Goal: Information Seeking & Learning: Learn about a topic

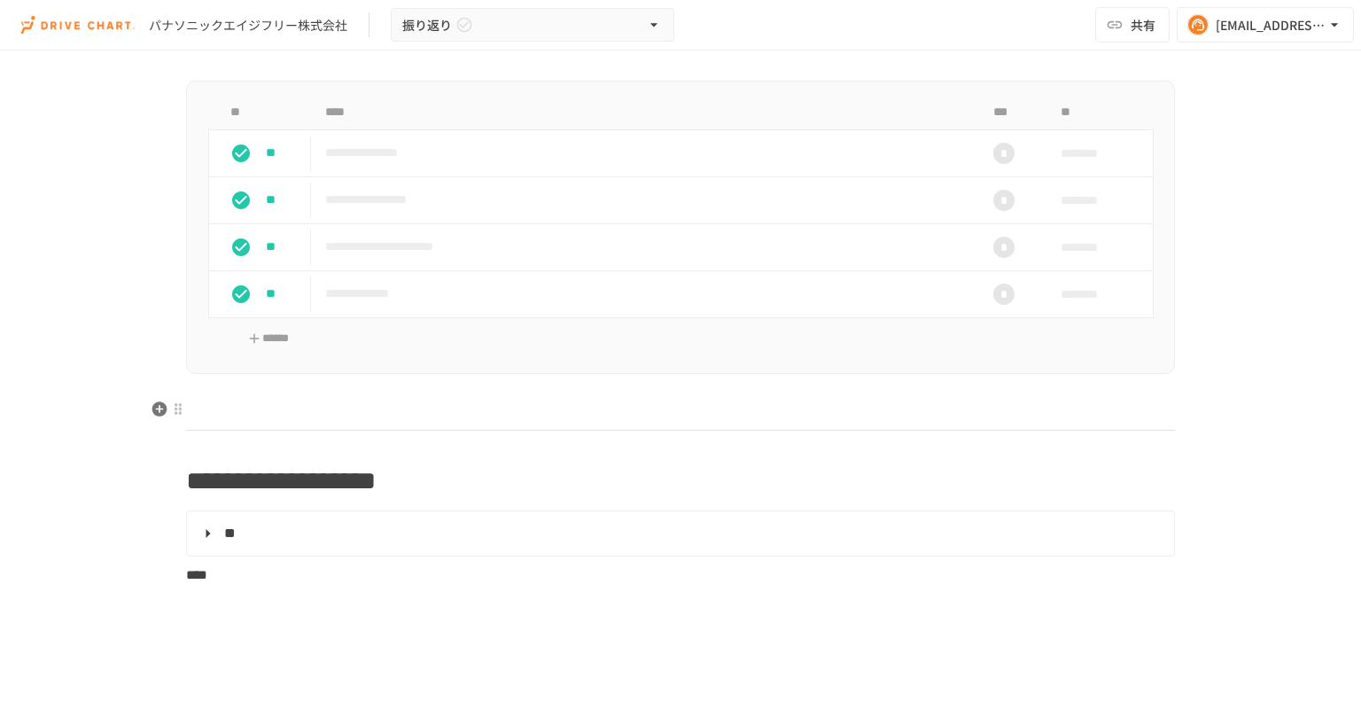
scroll to position [1152, 0]
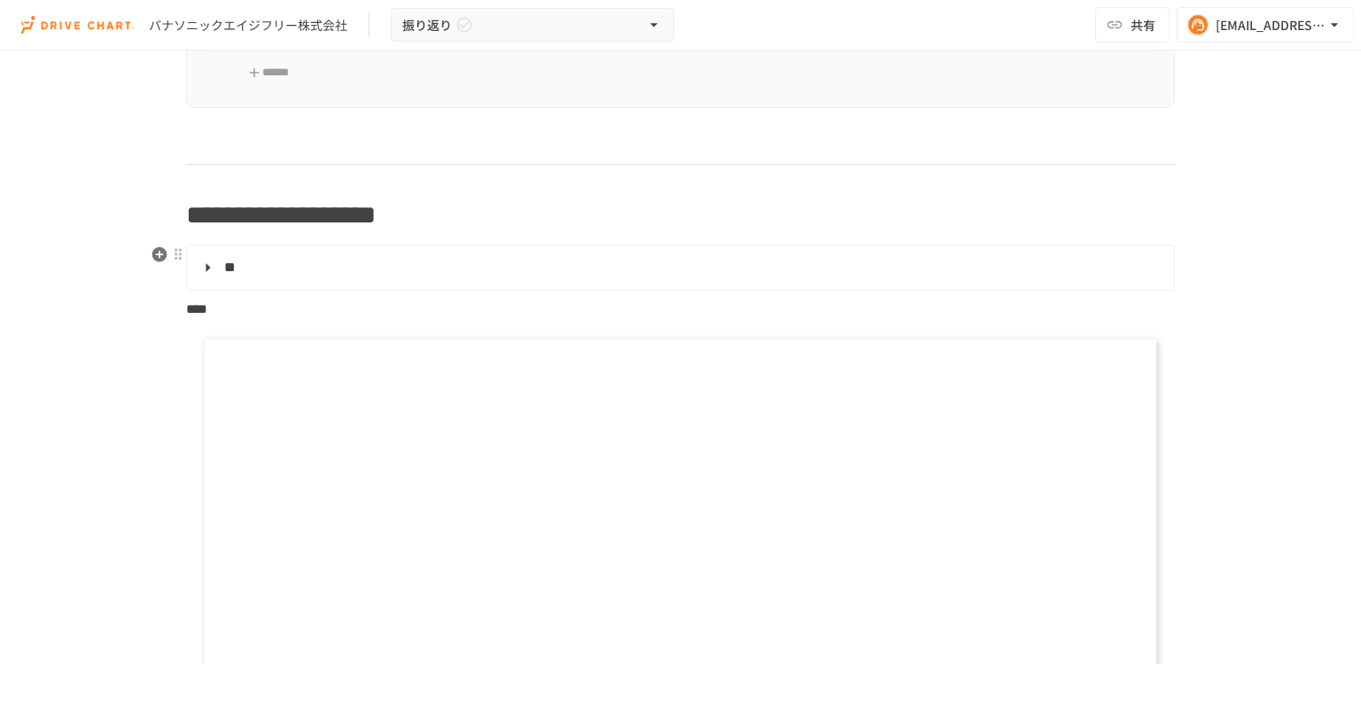
click at [191, 278] on details "**********" at bounding box center [680, 268] width 989 height 46
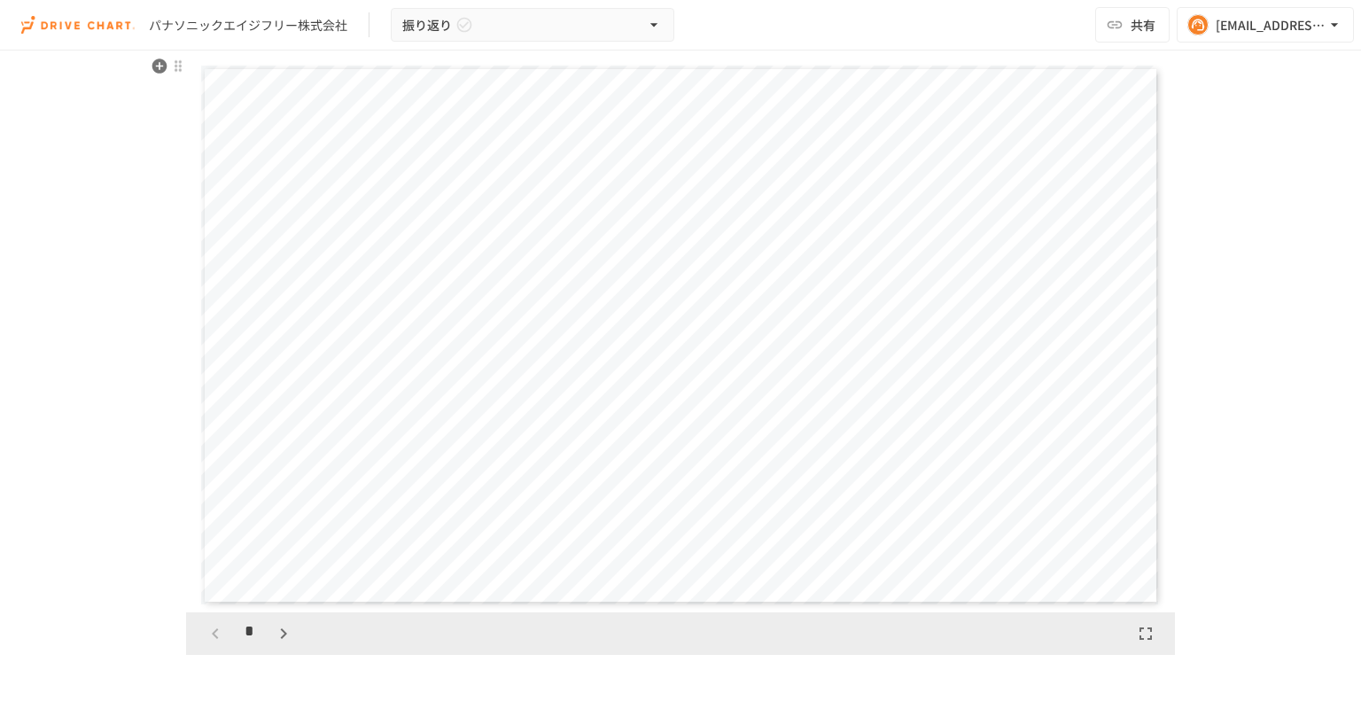
scroll to position [1241, 0]
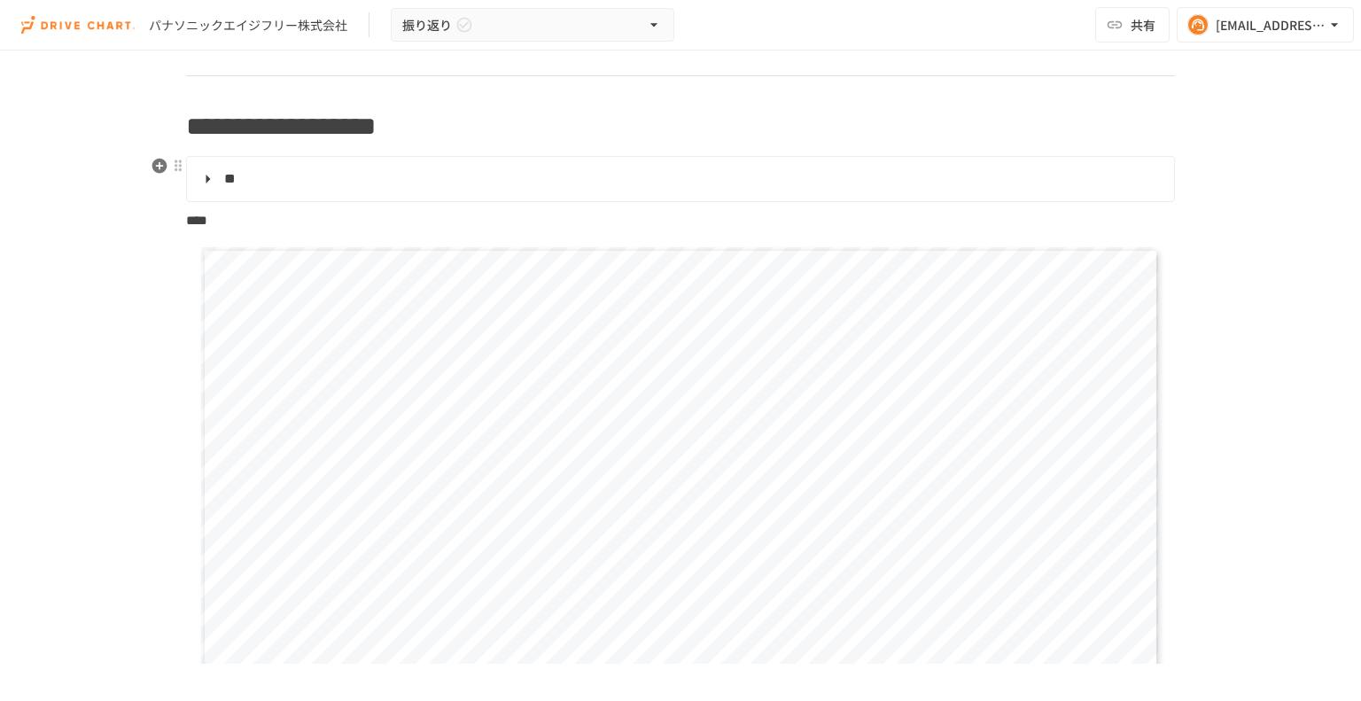
click at [199, 183] on summary "**" at bounding box center [679, 179] width 963 height 23
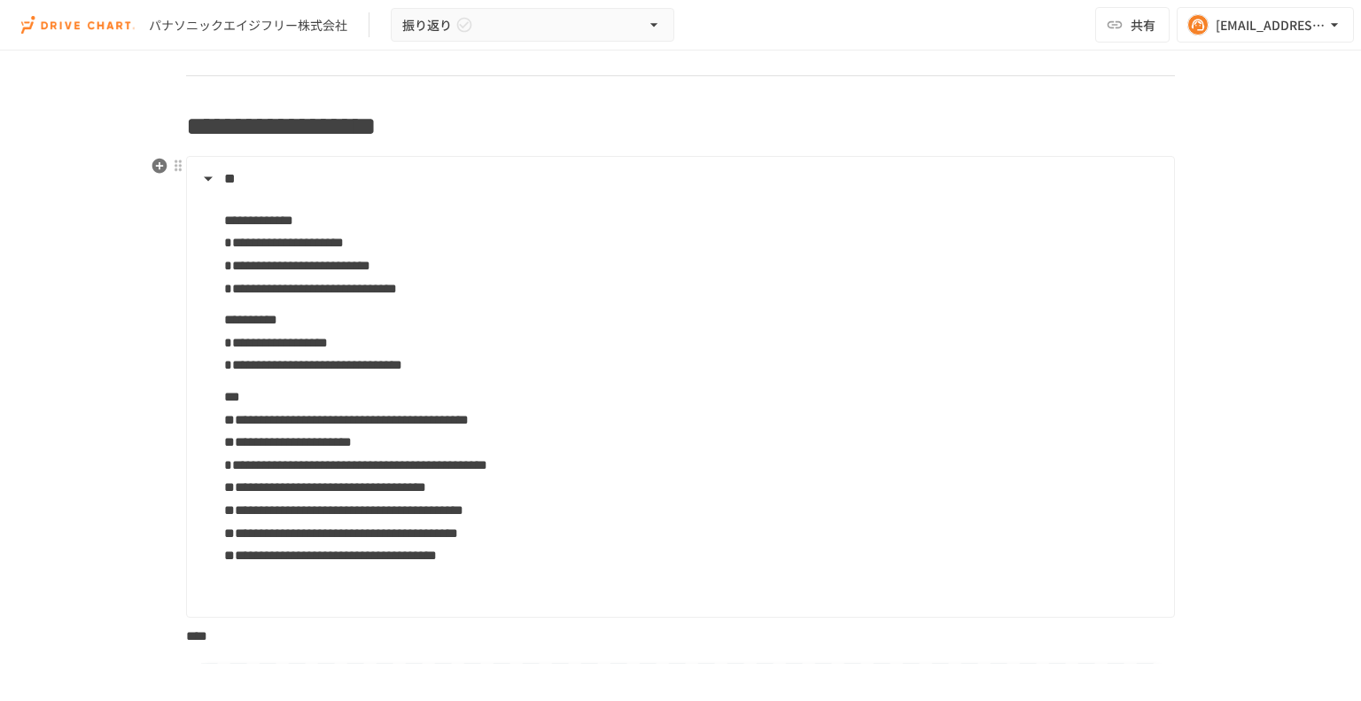
click at [305, 275] on p "**********" at bounding box center [692, 254] width 936 height 92
click at [315, 240] on span "**********" at bounding box center [284, 242] width 120 height 13
click at [347, 274] on p "**********" at bounding box center [692, 254] width 936 height 92
drag, startPoint x: 407, startPoint y: 265, endPoint x: 556, endPoint y: 266, distance: 148.9
click at [556, 266] on p "**********" at bounding box center [692, 254] width 936 height 92
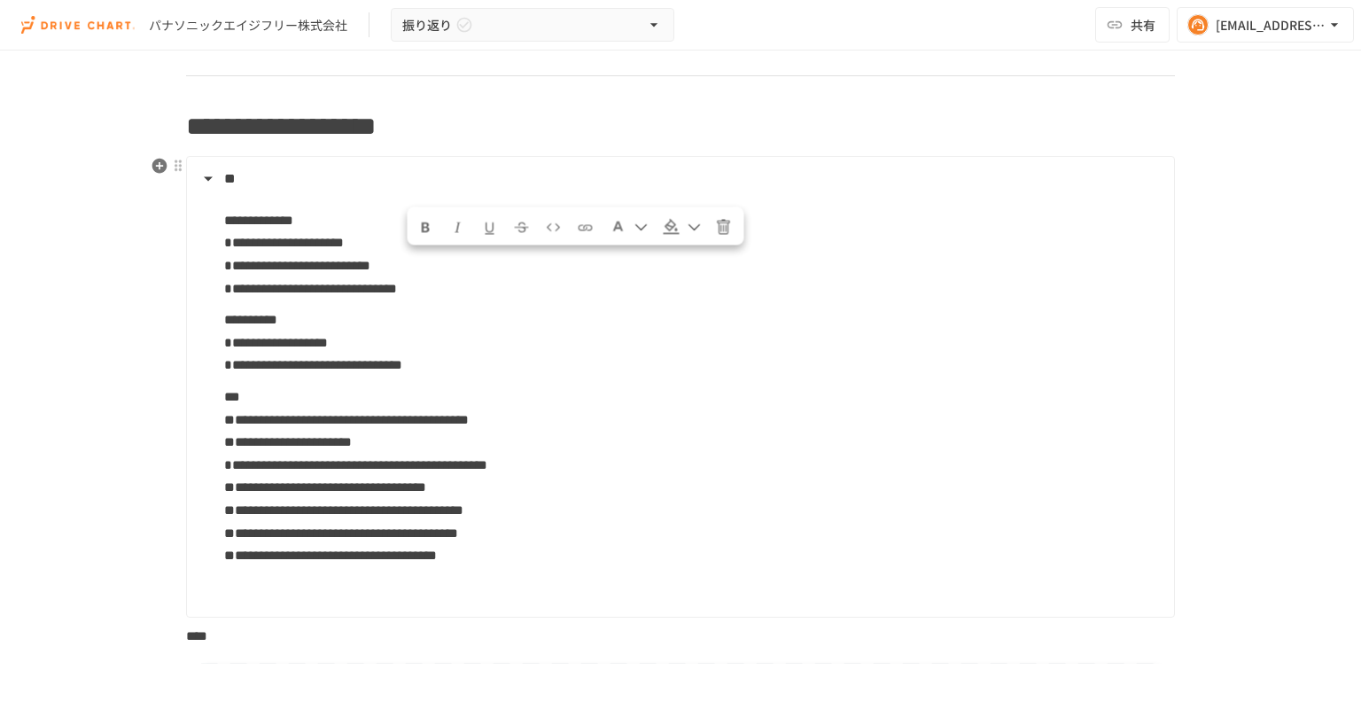
click at [425, 324] on p "**********" at bounding box center [692, 343] width 936 height 70
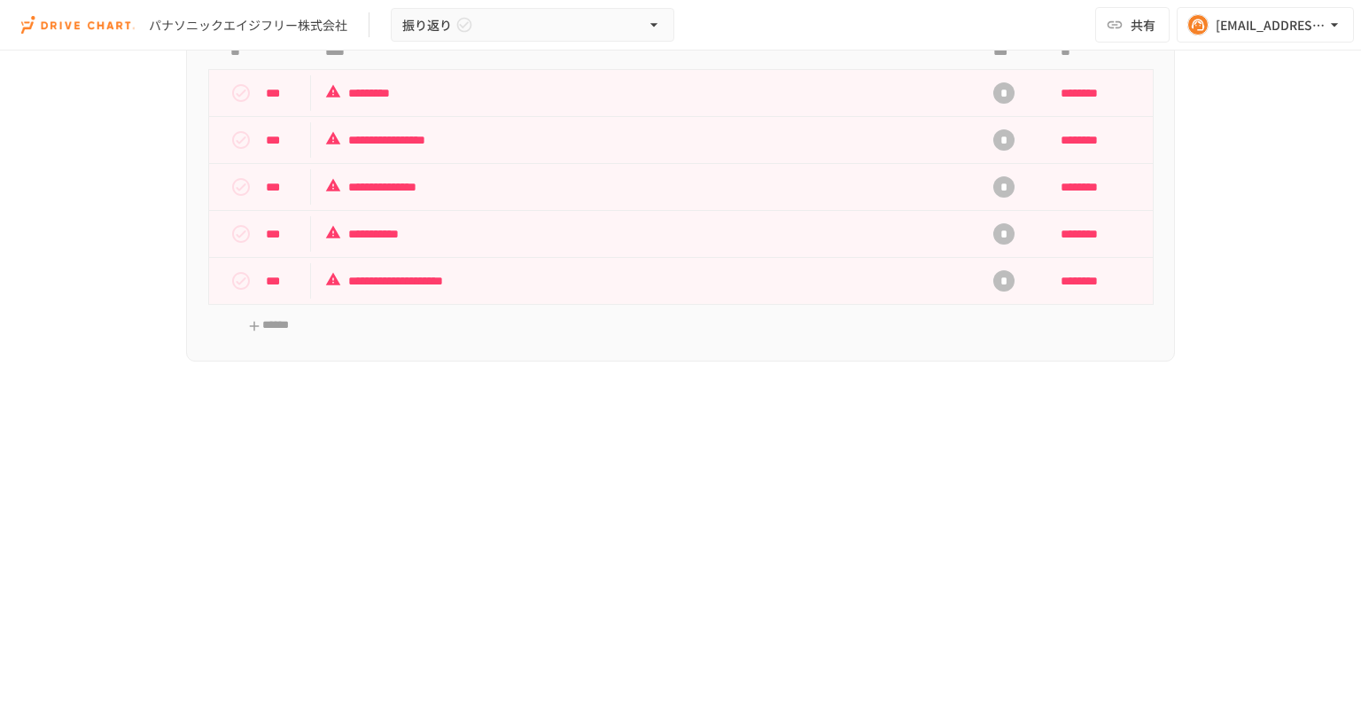
scroll to position [2216, 0]
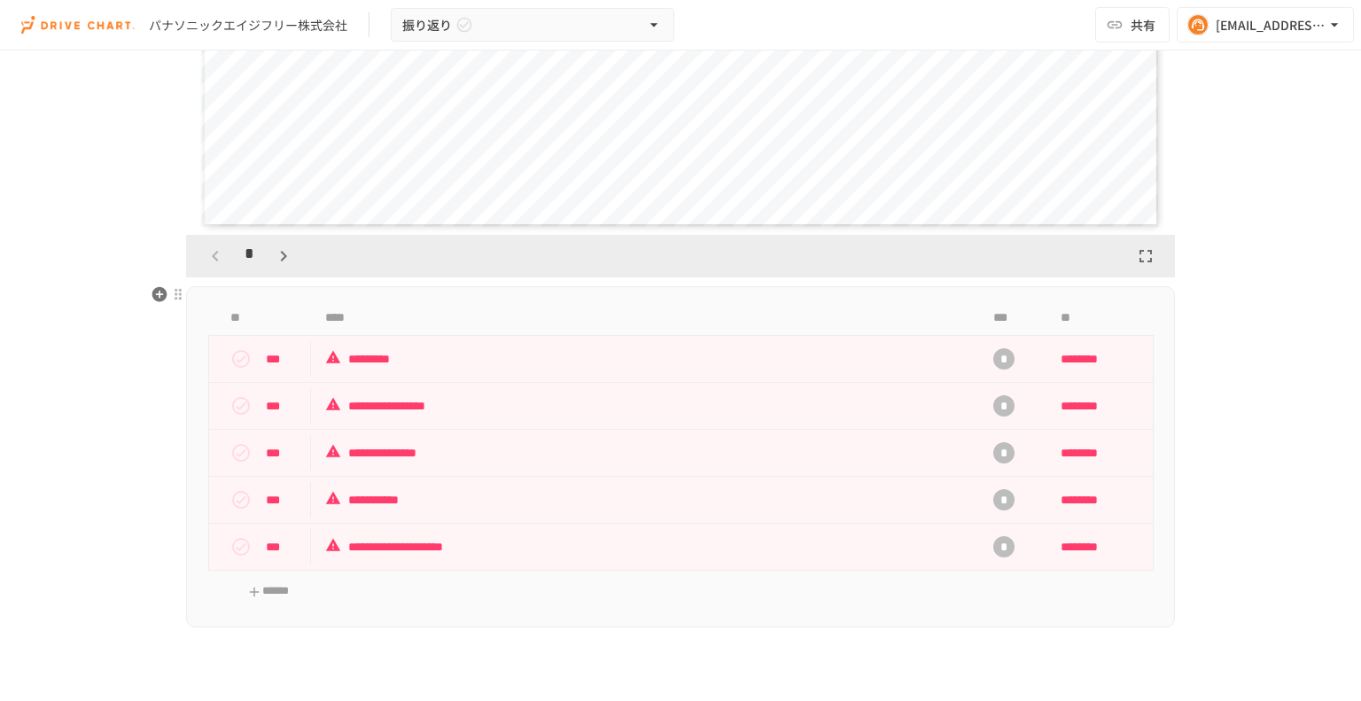
click at [759, 605] on div "**********" at bounding box center [680, 456] width 989 height 341
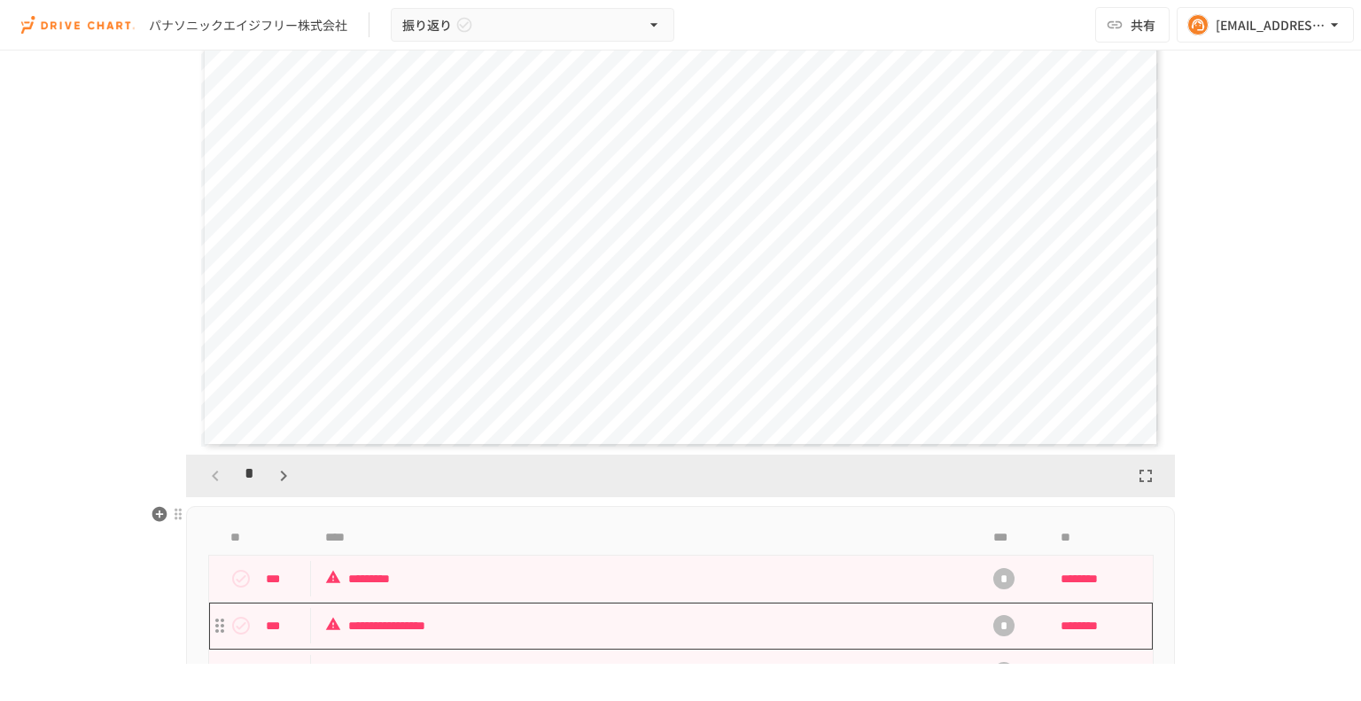
scroll to position [1861, 0]
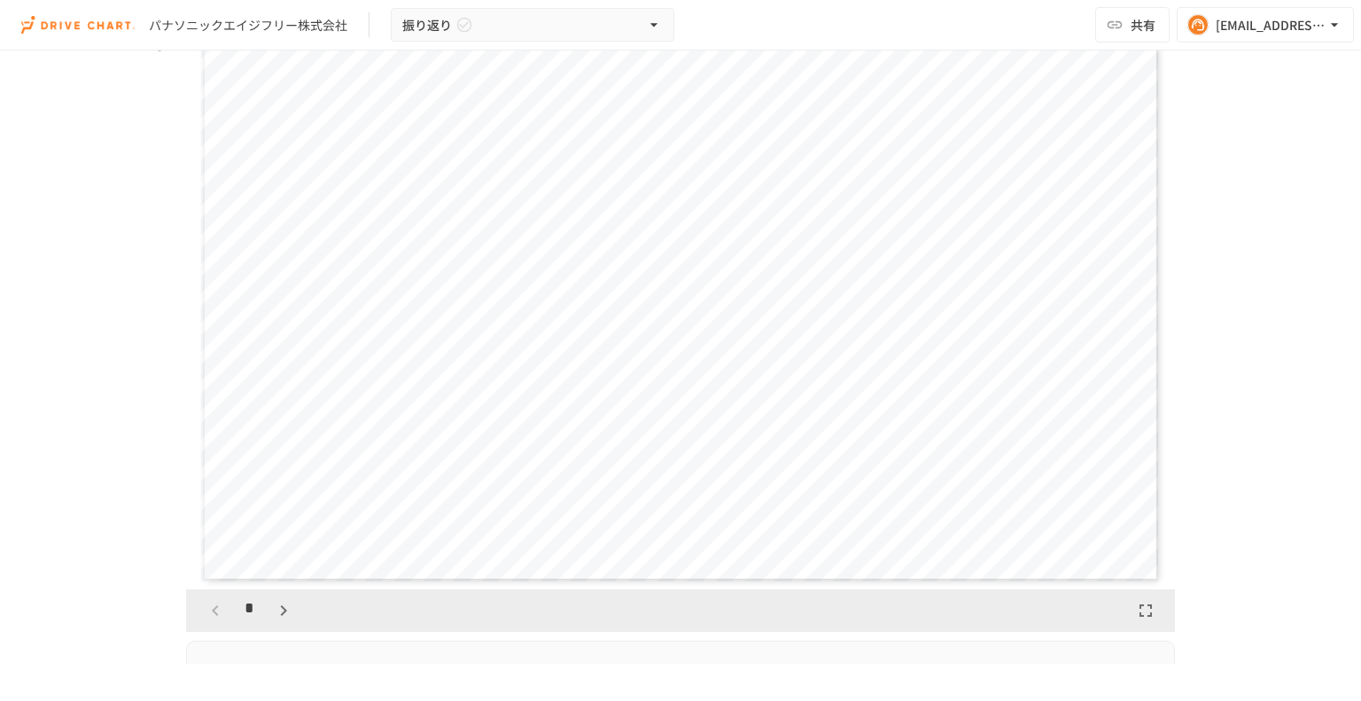
click at [282, 603] on icon "button" at bounding box center [283, 610] width 21 height 21
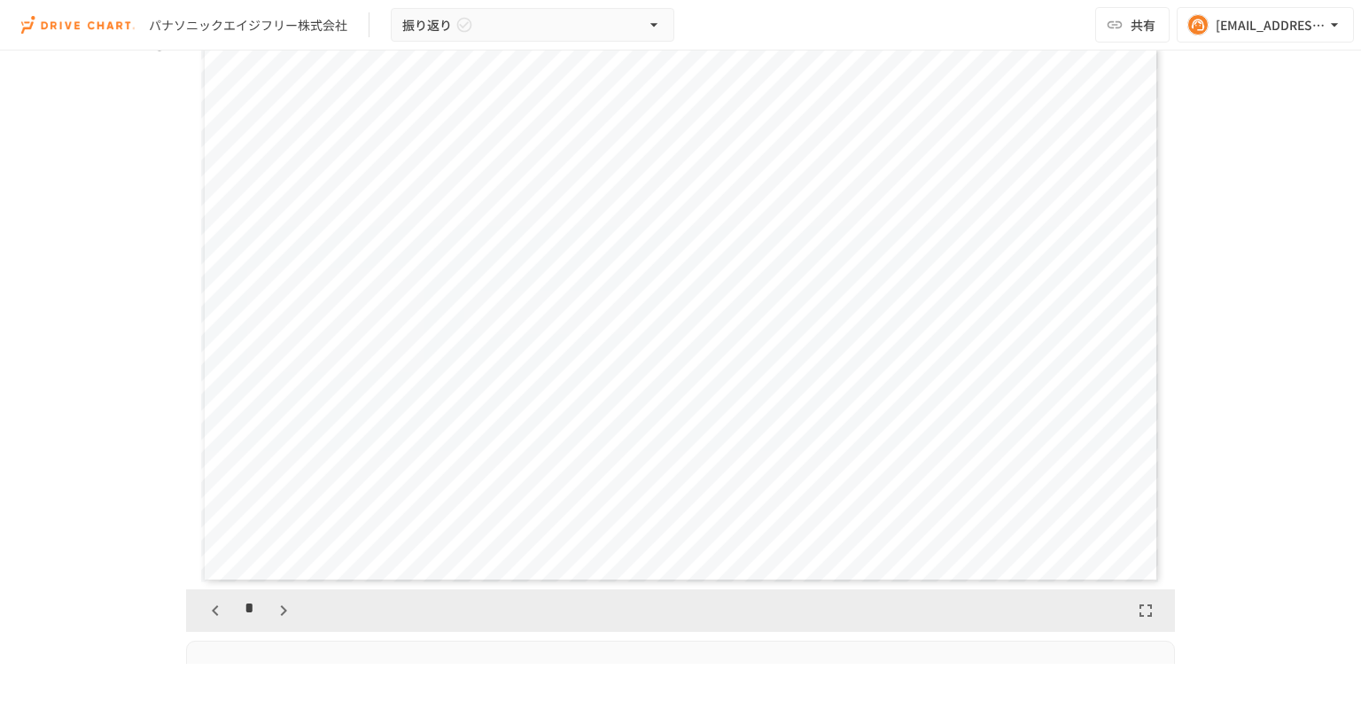
click at [282, 603] on icon "button" at bounding box center [283, 610] width 21 height 21
click at [281, 603] on icon "button" at bounding box center [283, 610] width 21 height 21
click at [282, 603] on icon "button" at bounding box center [292, 610] width 21 height 21
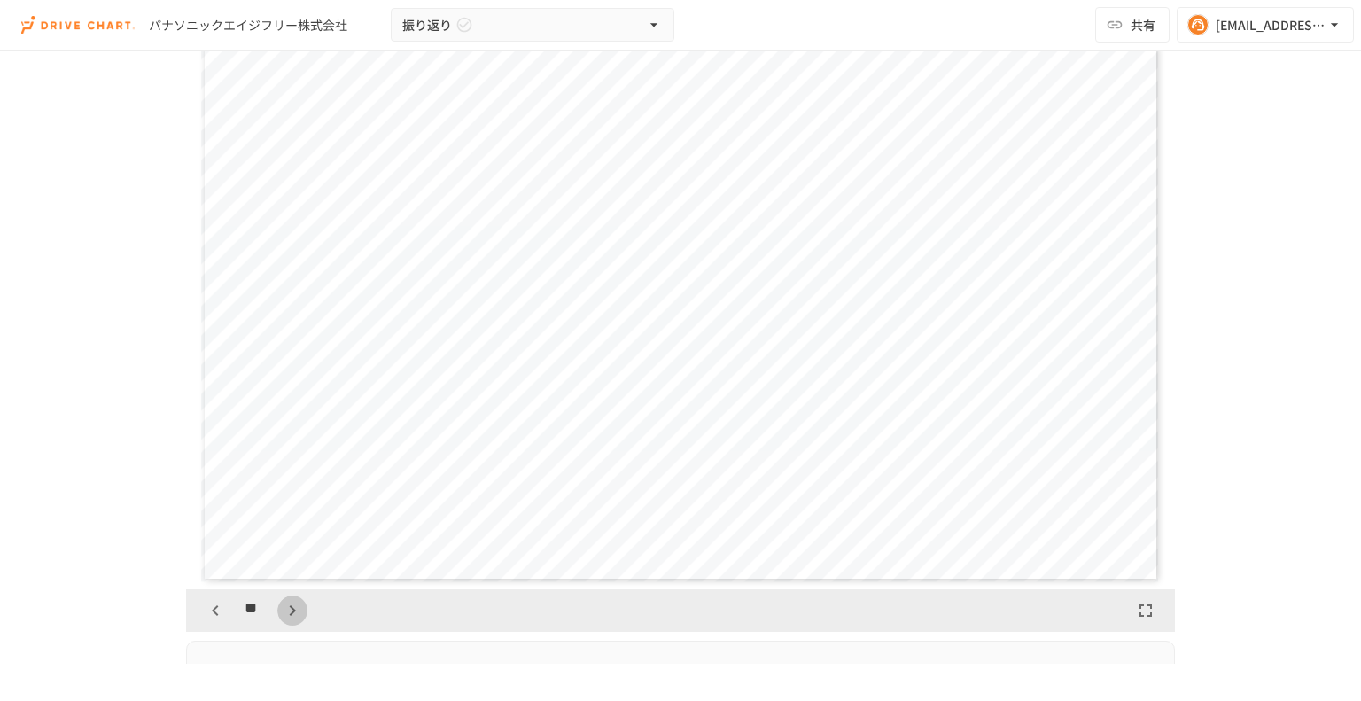
click at [282, 603] on icon "button" at bounding box center [292, 610] width 21 height 21
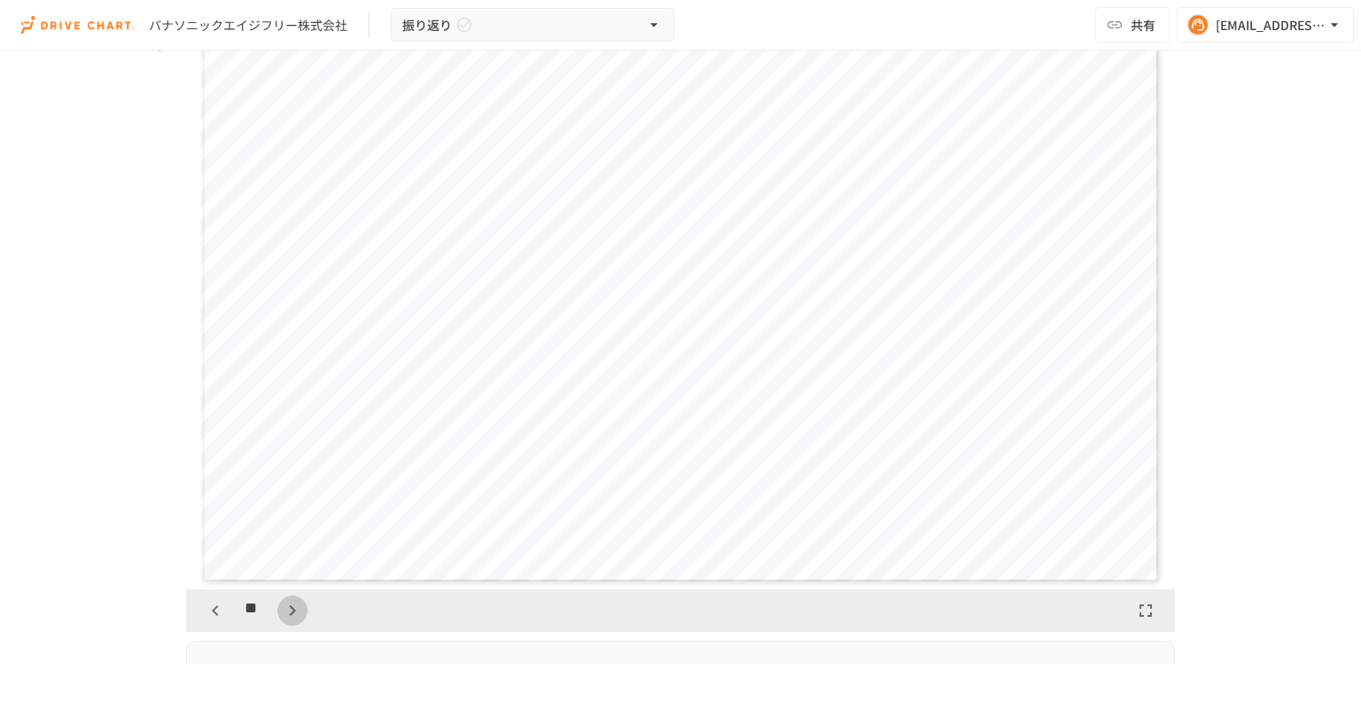
click at [282, 603] on icon "button" at bounding box center [292, 610] width 21 height 21
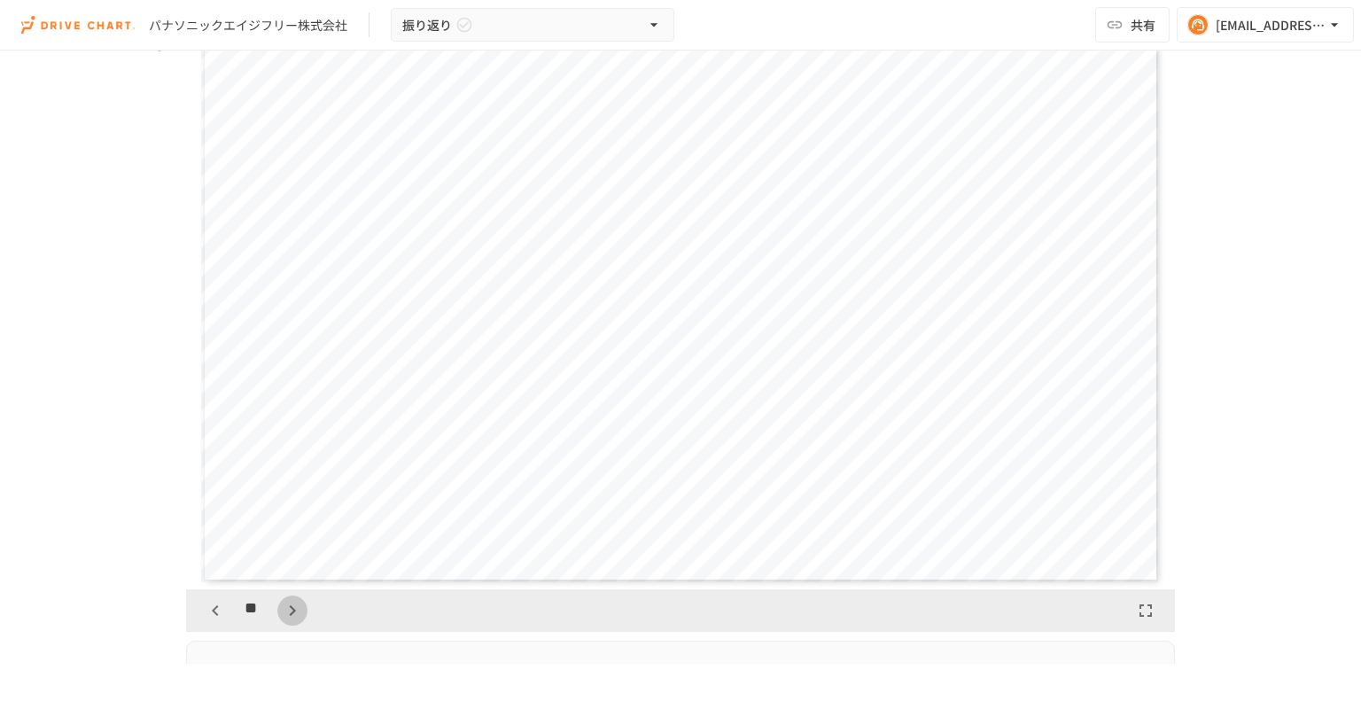
click at [282, 605] on icon "button" at bounding box center [292, 610] width 21 height 21
click at [689, 617] on div "**" at bounding box center [680, 610] width 989 height 43
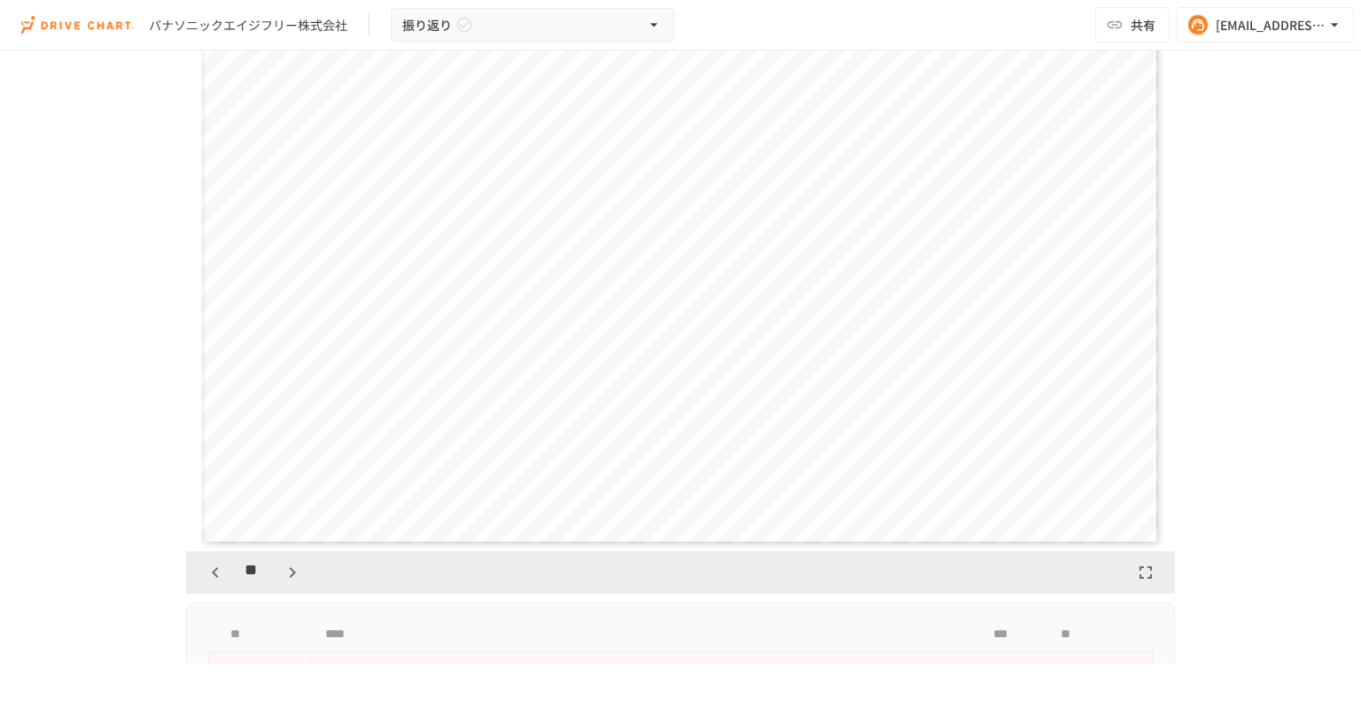
scroll to position [2127, 0]
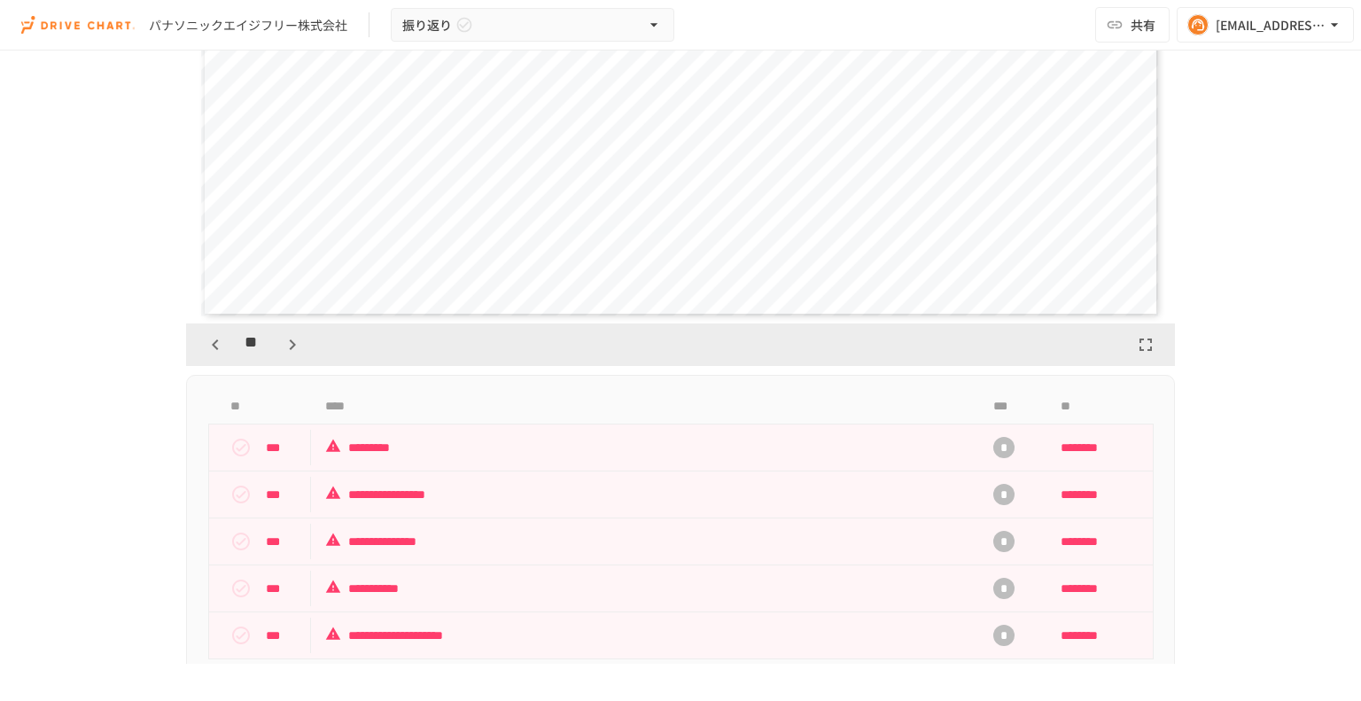
click at [212, 339] on icon "button" at bounding box center [215, 344] width 6 height 11
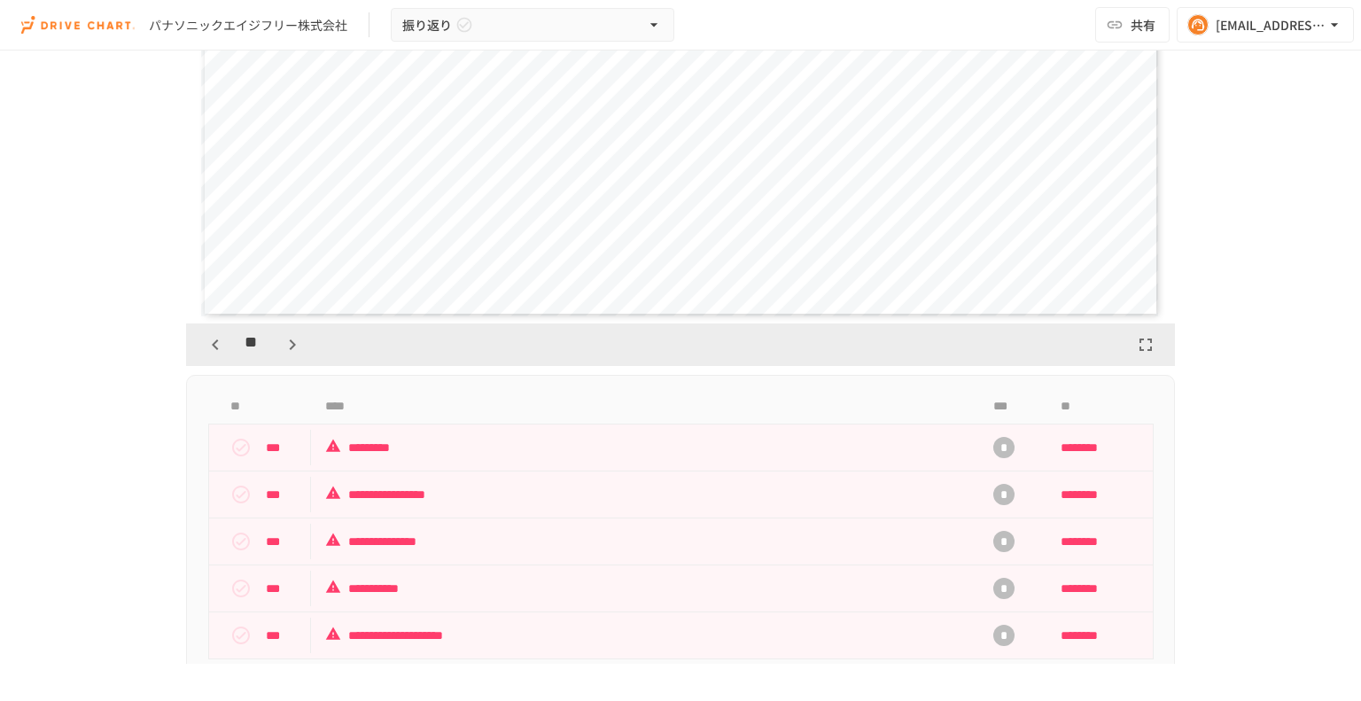
click at [212, 339] on icon "button" at bounding box center [215, 344] width 6 height 11
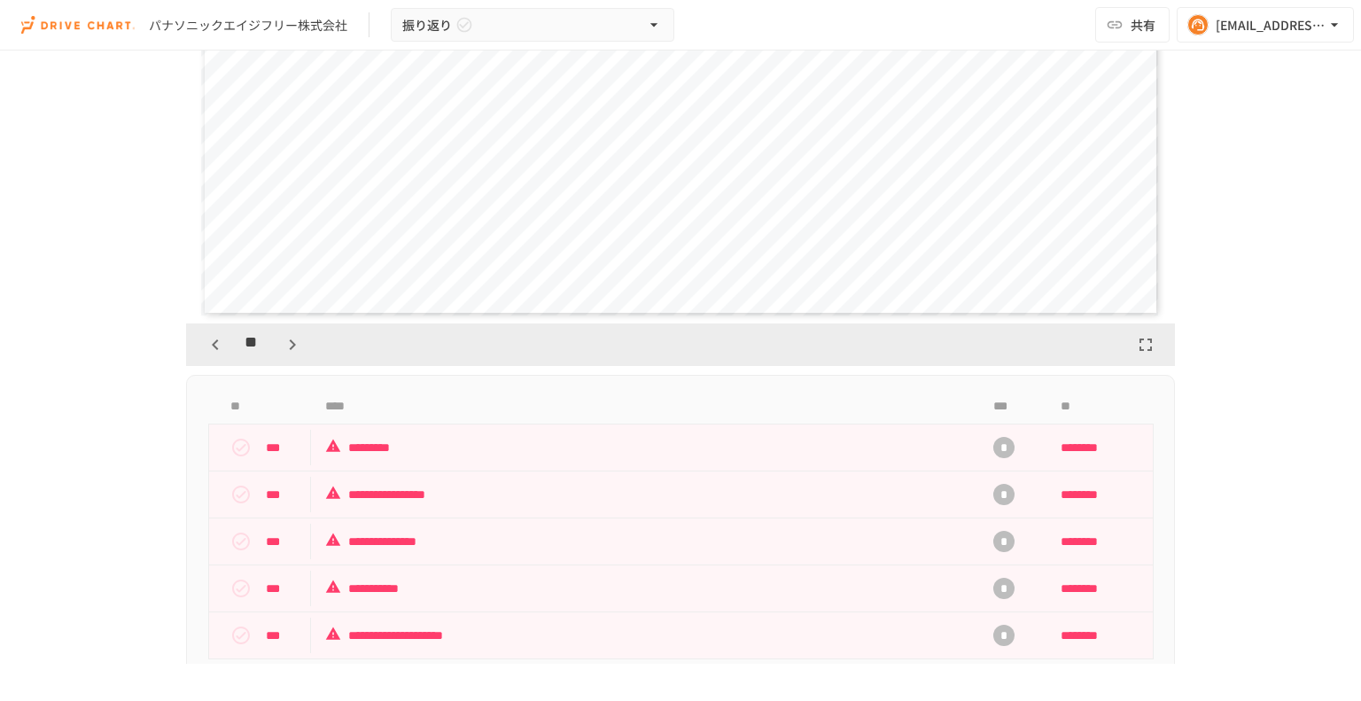
click at [212, 339] on icon "button" at bounding box center [215, 344] width 6 height 11
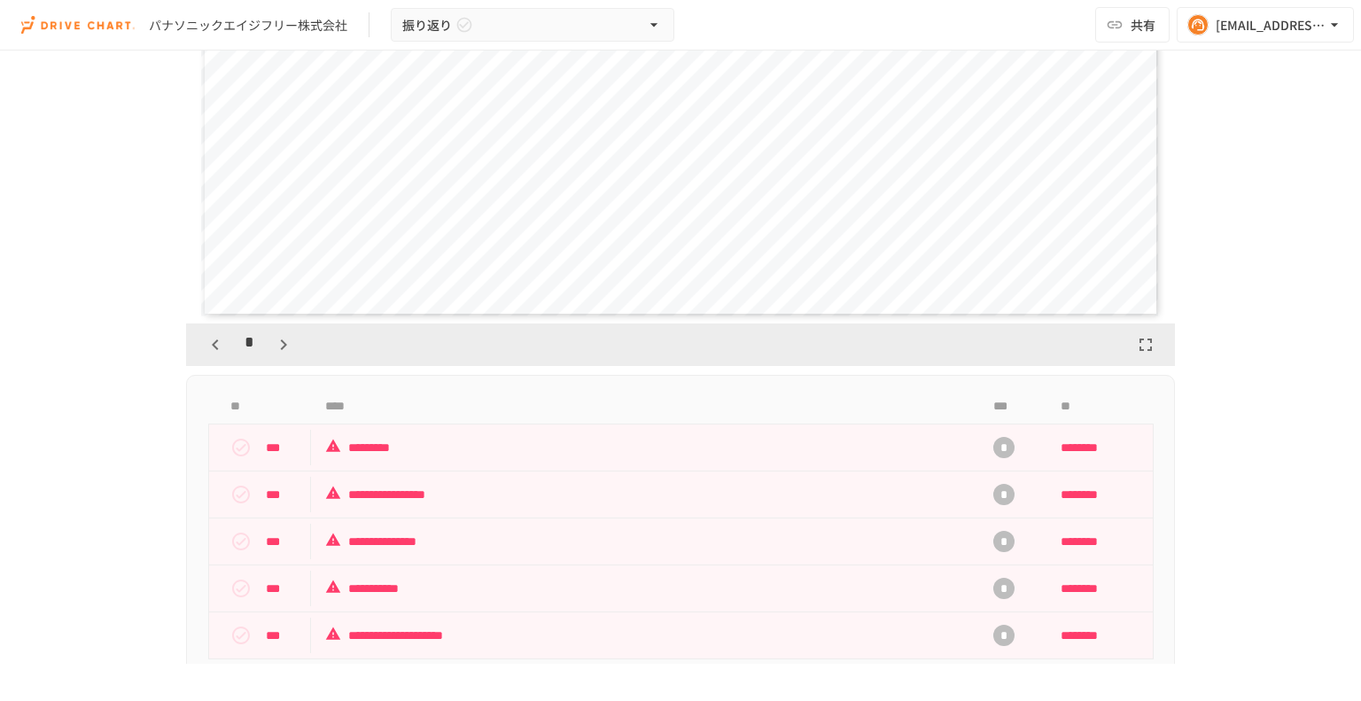
click at [212, 339] on icon "button" at bounding box center [215, 344] width 6 height 11
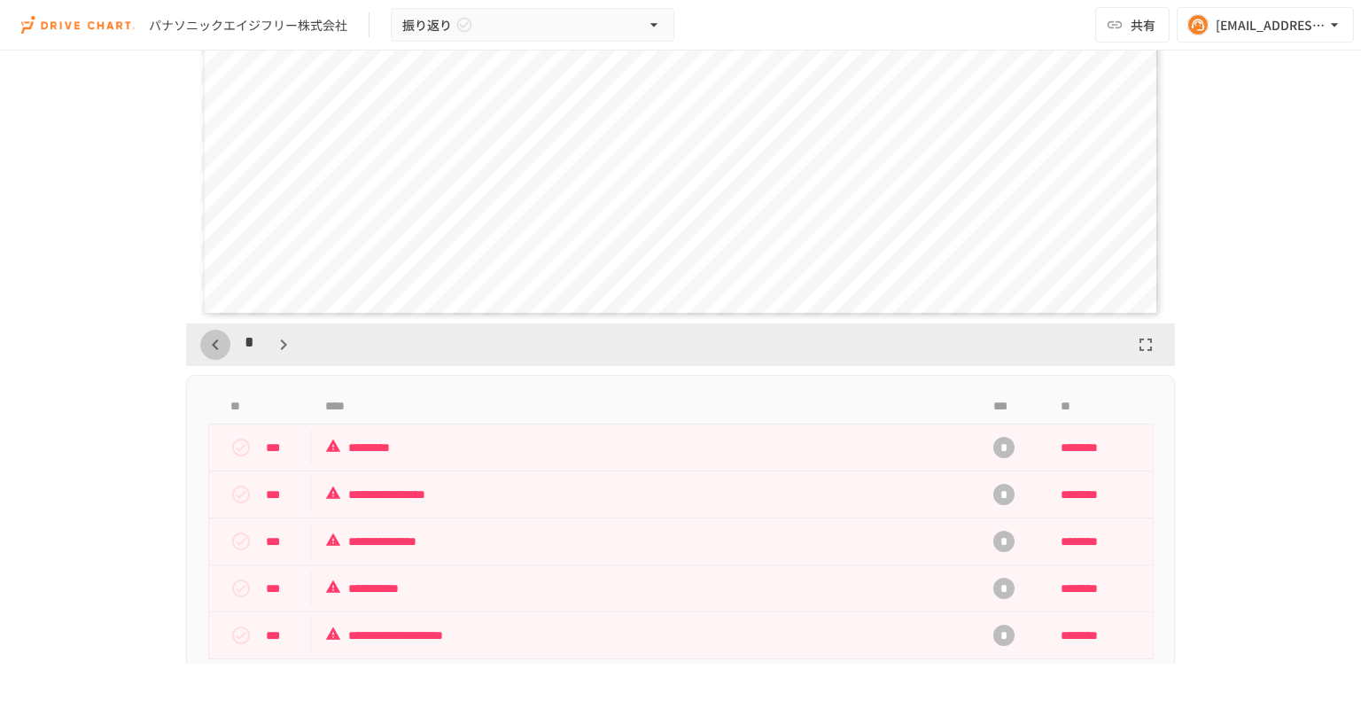
click at [212, 339] on icon "button" at bounding box center [215, 344] width 6 height 11
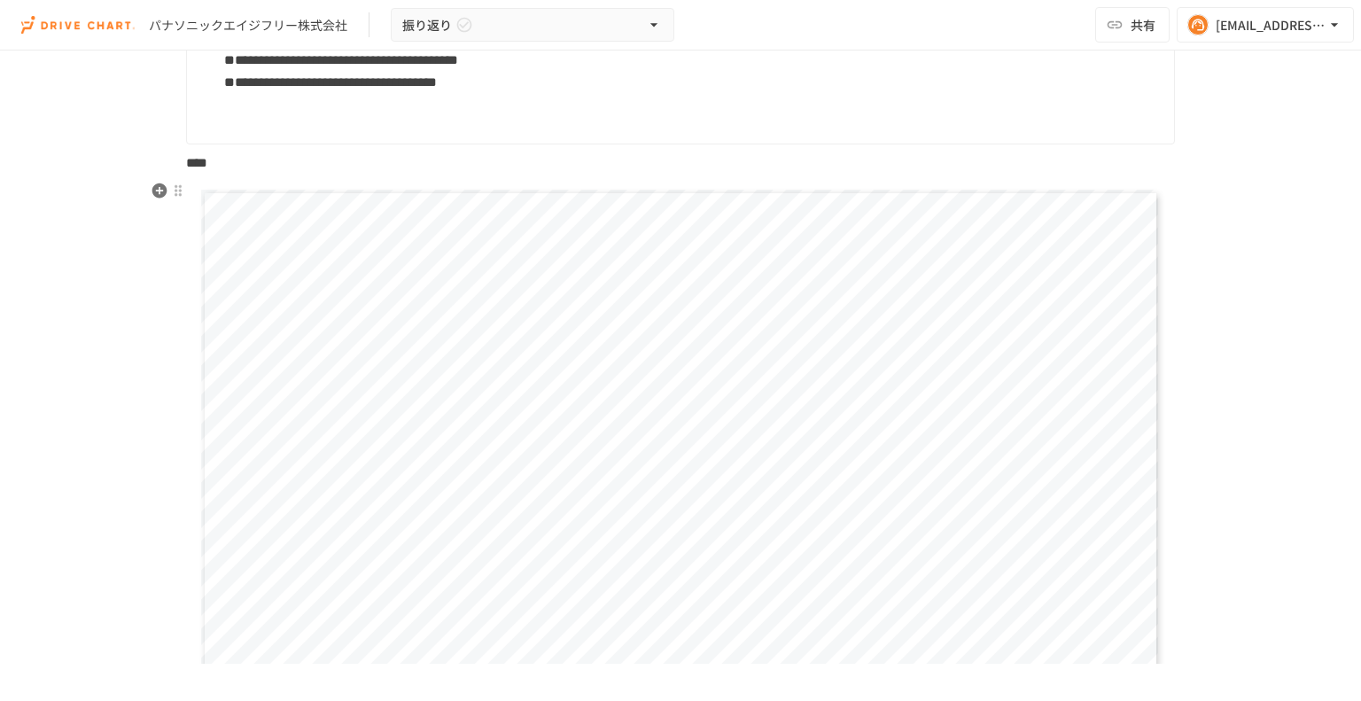
scroll to position [1684, 0]
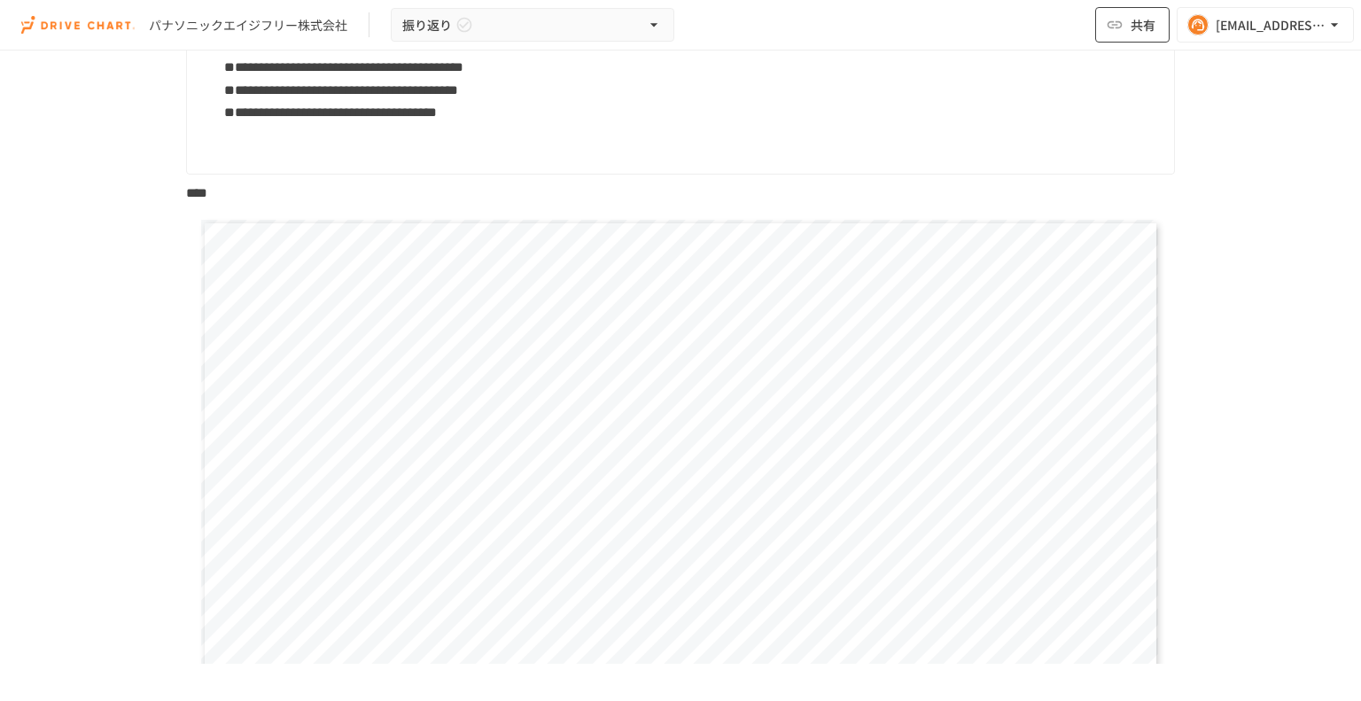
click at [1132, 29] on span "共有" at bounding box center [1143, 25] width 25 height 20
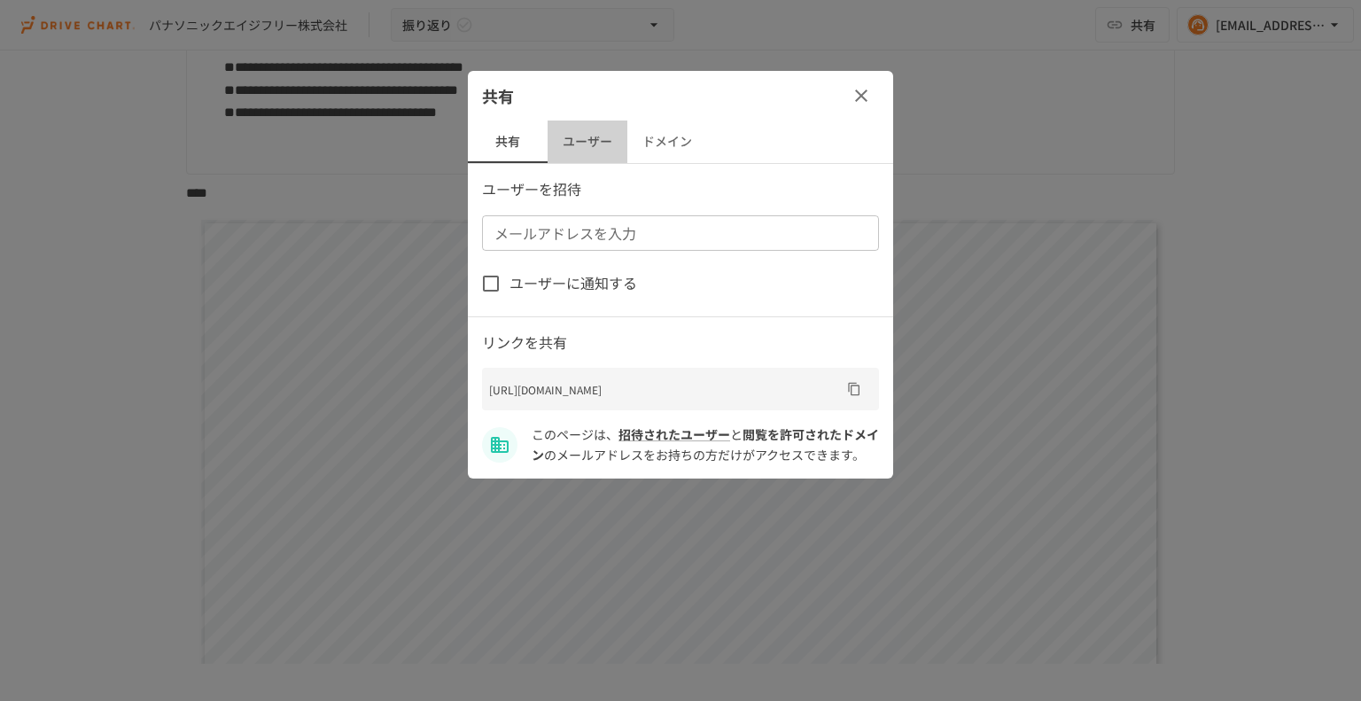
click at [578, 135] on button "ユーザー" at bounding box center [588, 142] width 80 height 43
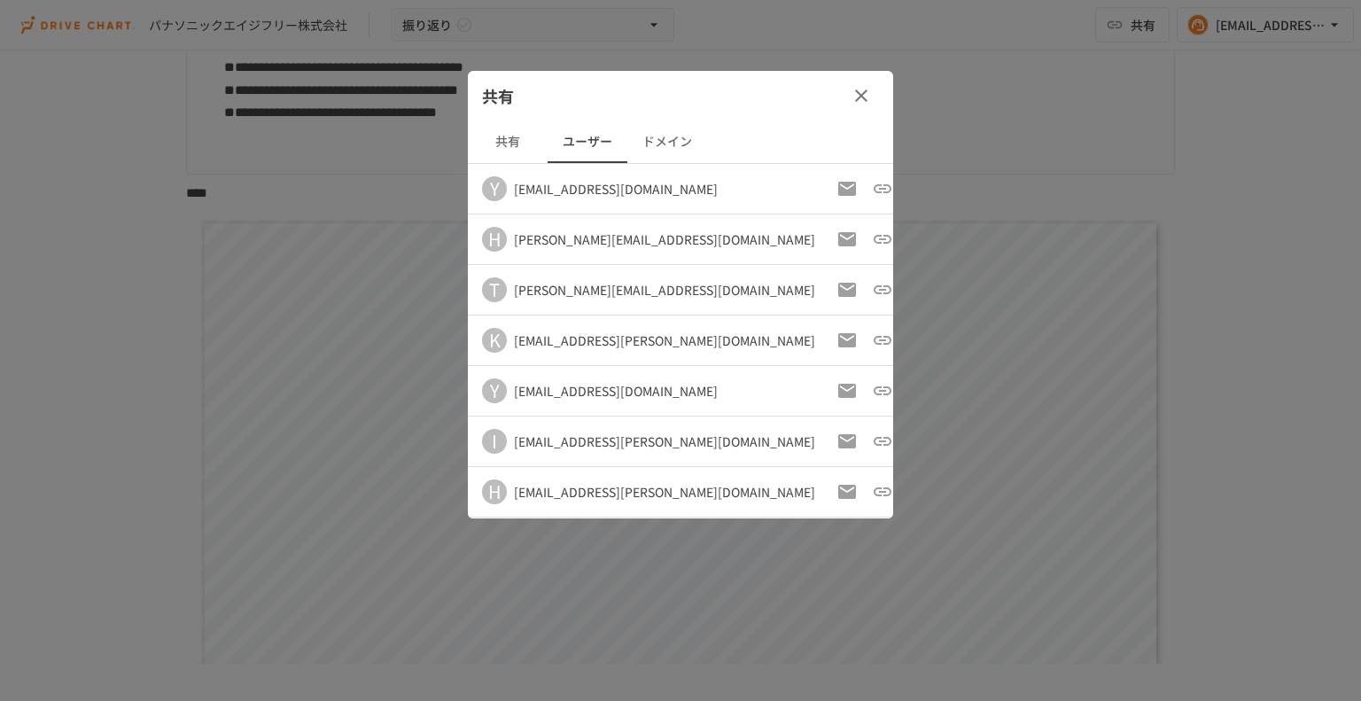
click at [606, 631] on div at bounding box center [680, 350] width 1361 height 701
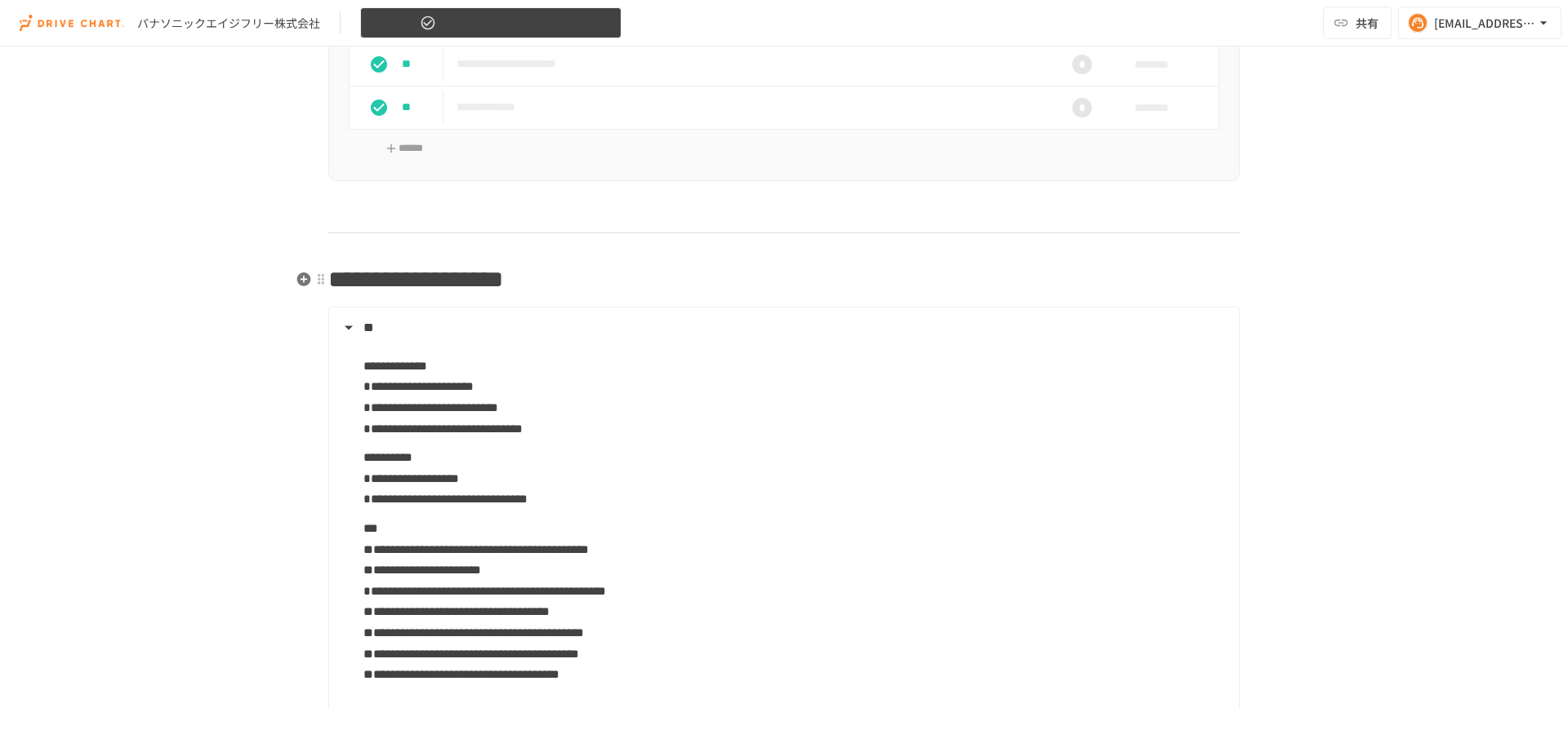
scroll to position [898, 0]
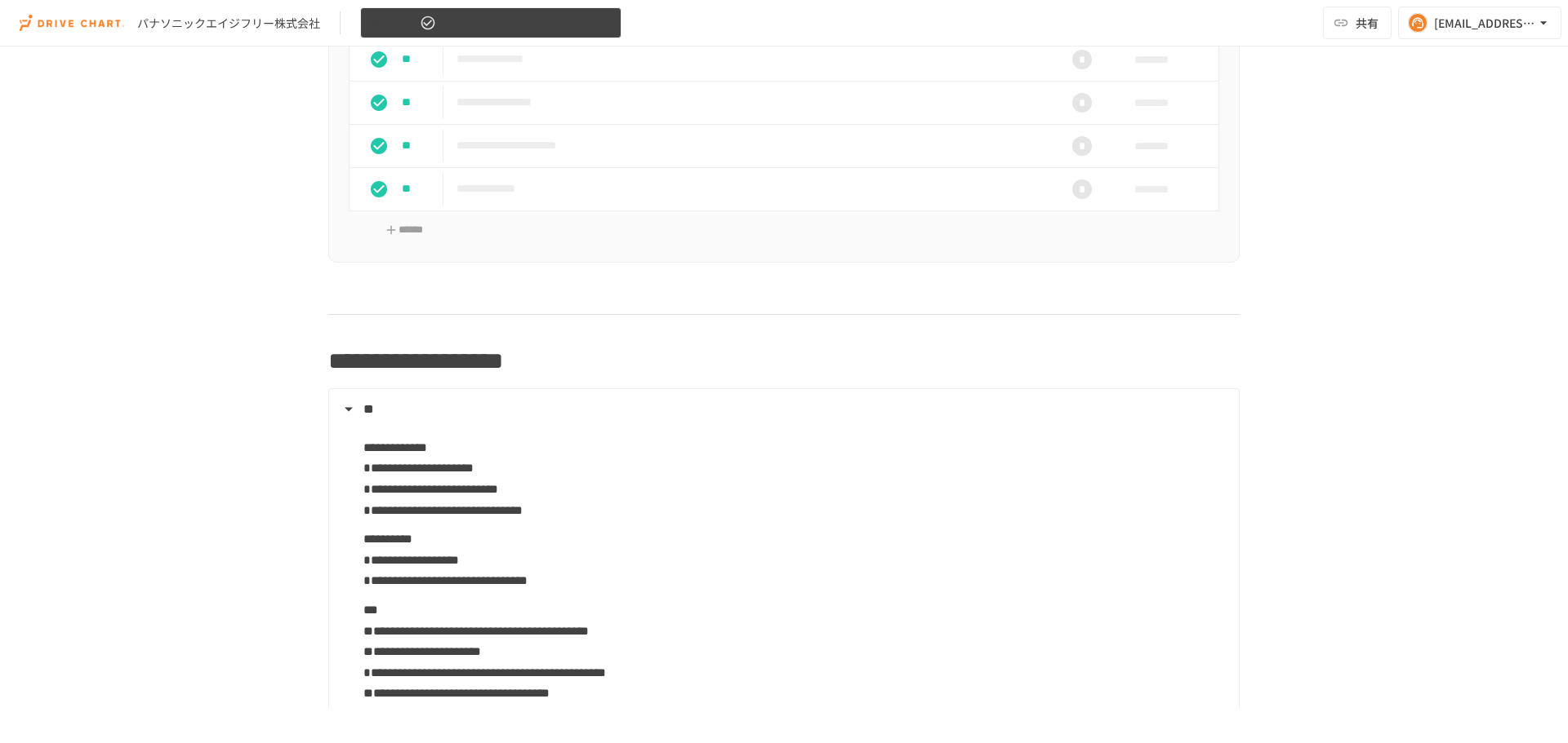
click at [594, 23] on icon "button" at bounding box center [603, 23] width 17 height 17
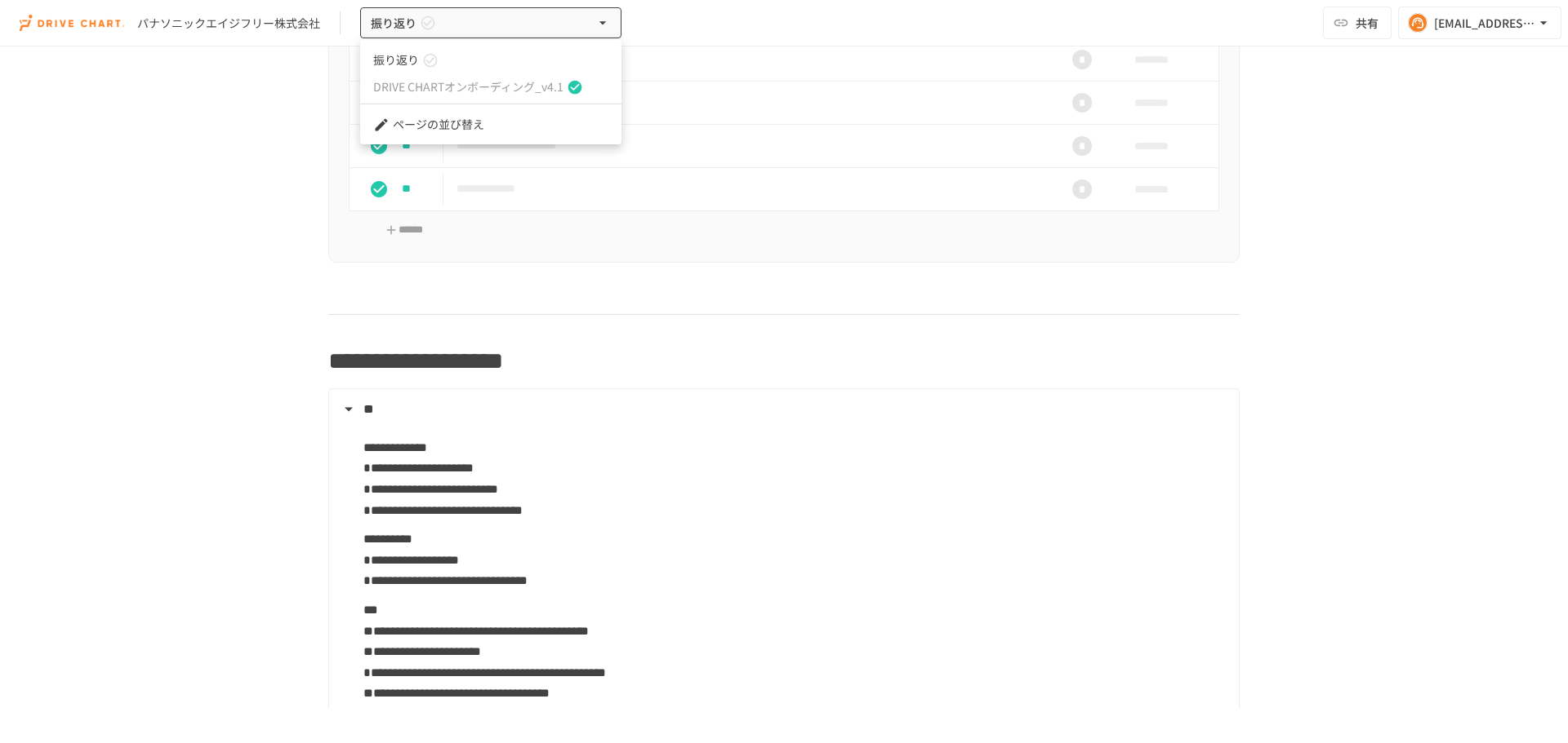
click at [313, 74] on div at bounding box center [784, 371] width 1568 height 743
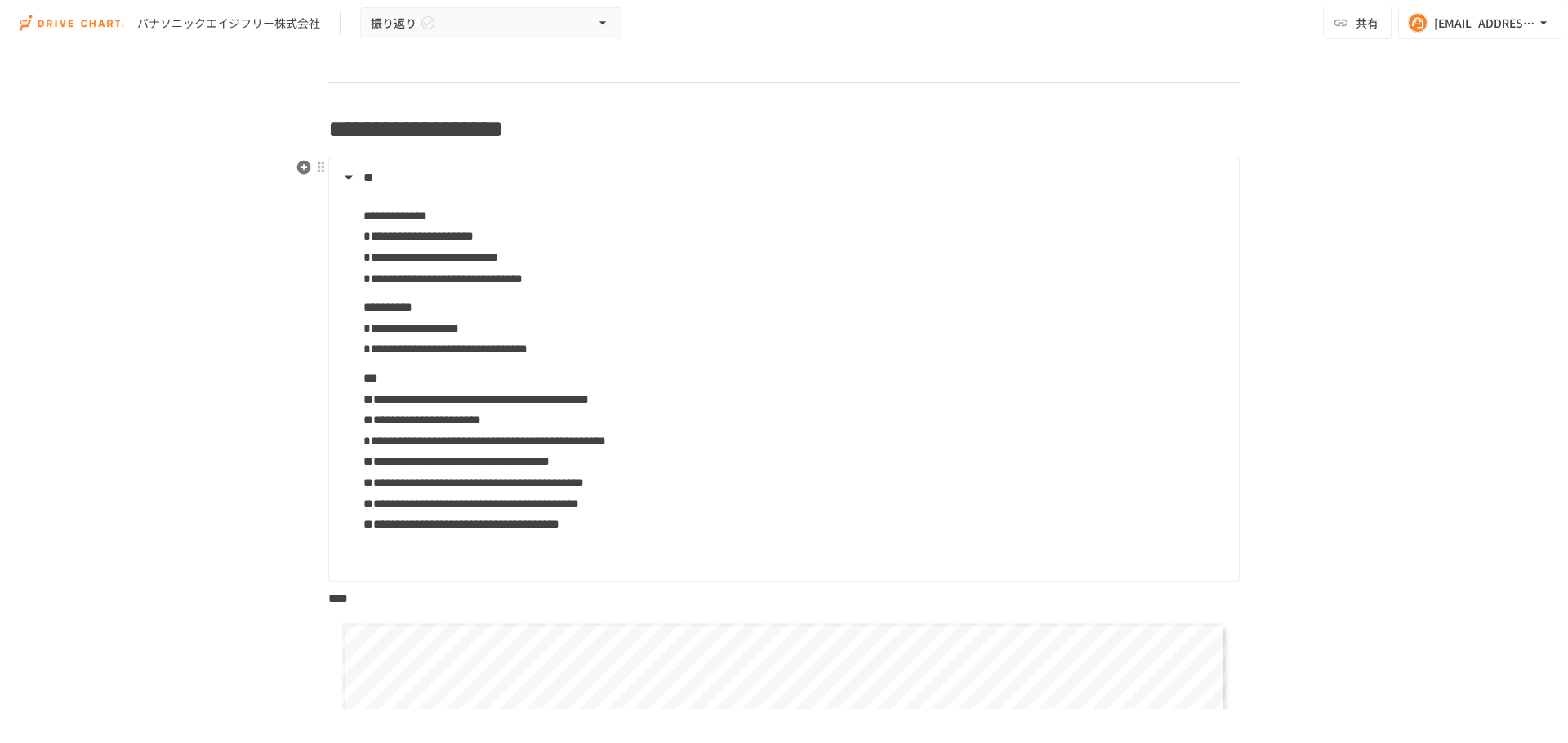
scroll to position [1143, 0]
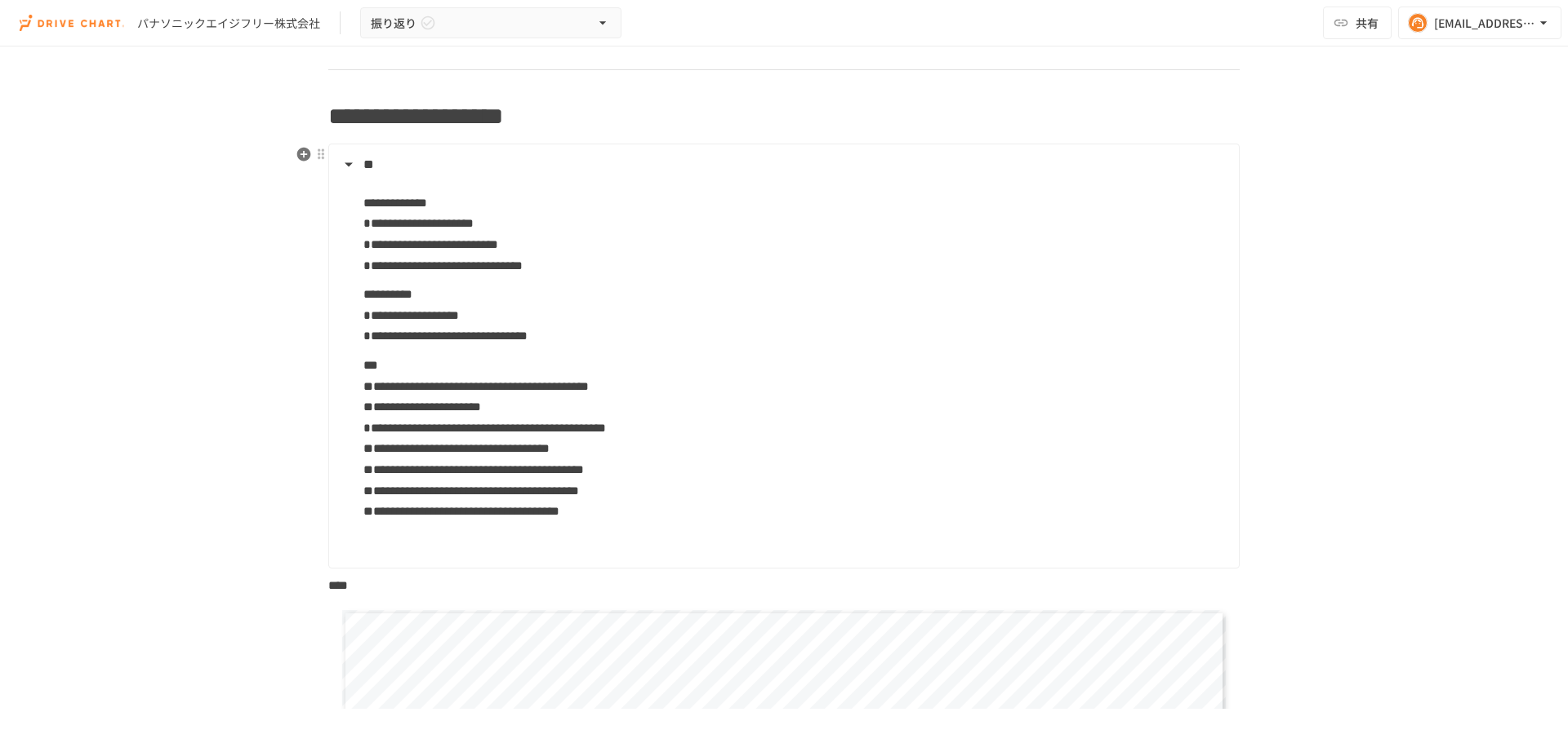
click at [328, 158] on details "**********" at bounding box center [783, 356] width 911 height 425
click at [342, 157] on summary "**" at bounding box center [782, 165] width 887 height 21
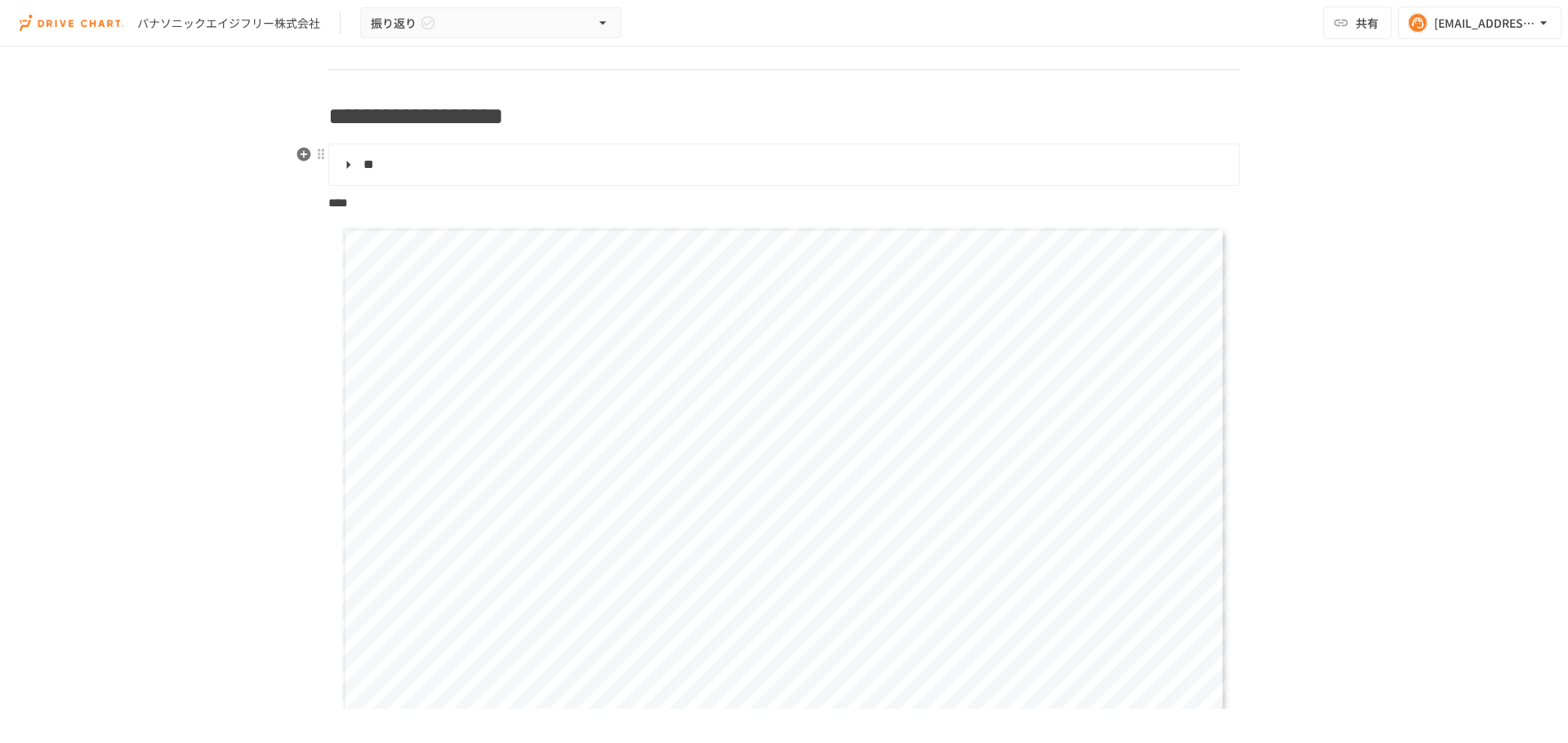
click at [342, 157] on summary "**" at bounding box center [782, 165] width 887 height 21
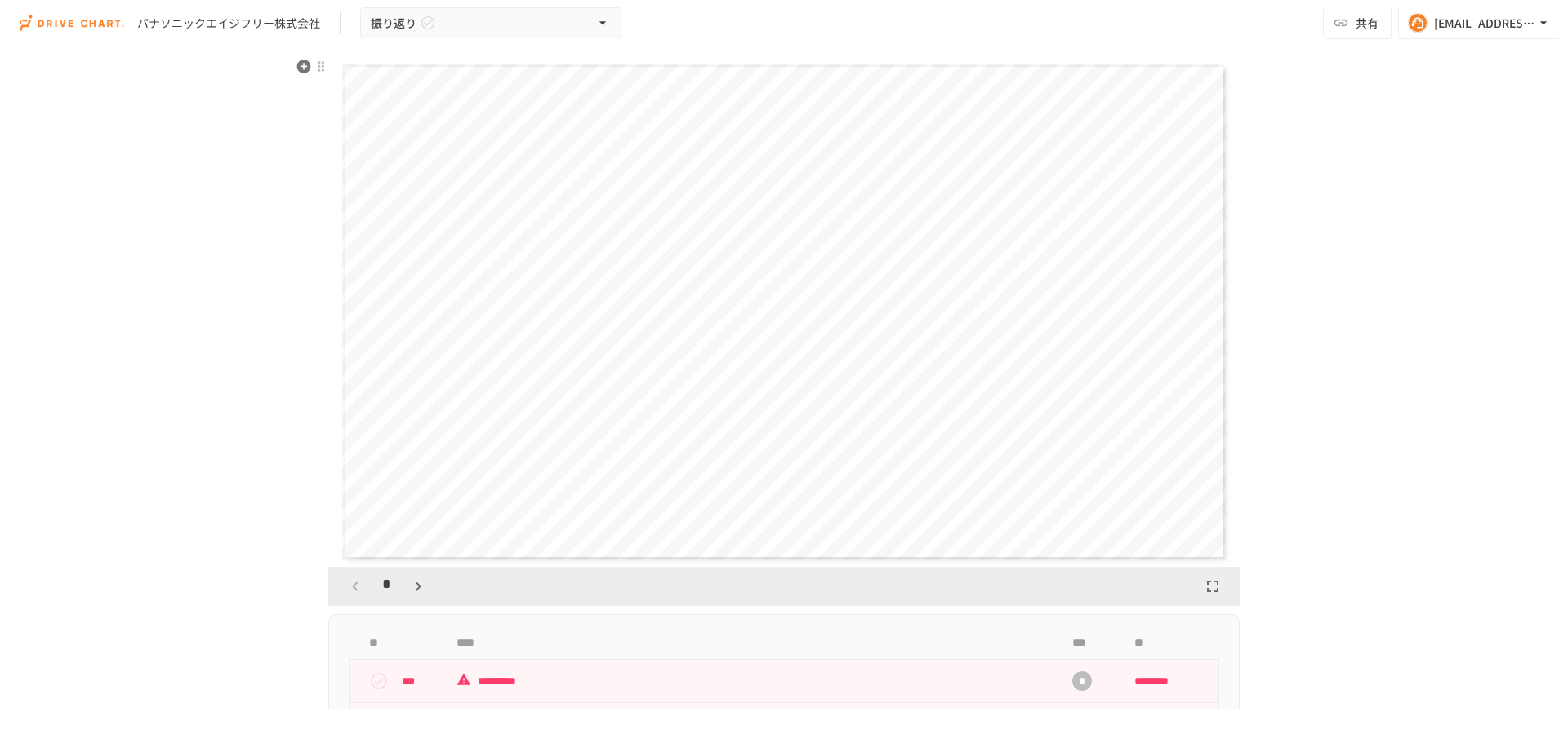
scroll to position [1713, 0]
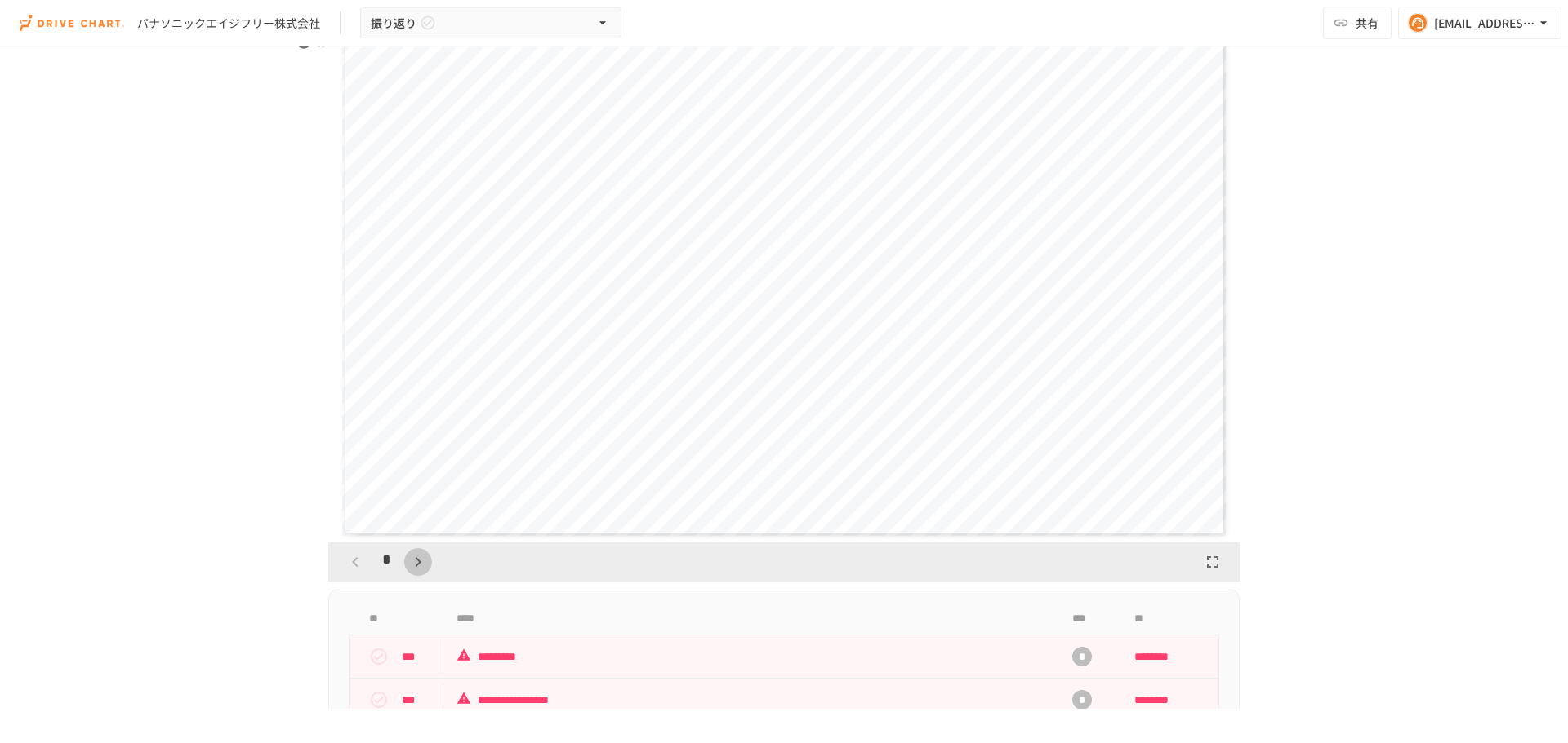
click at [416, 565] on icon "button" at bounding box center [417, 562] width 19 height 19
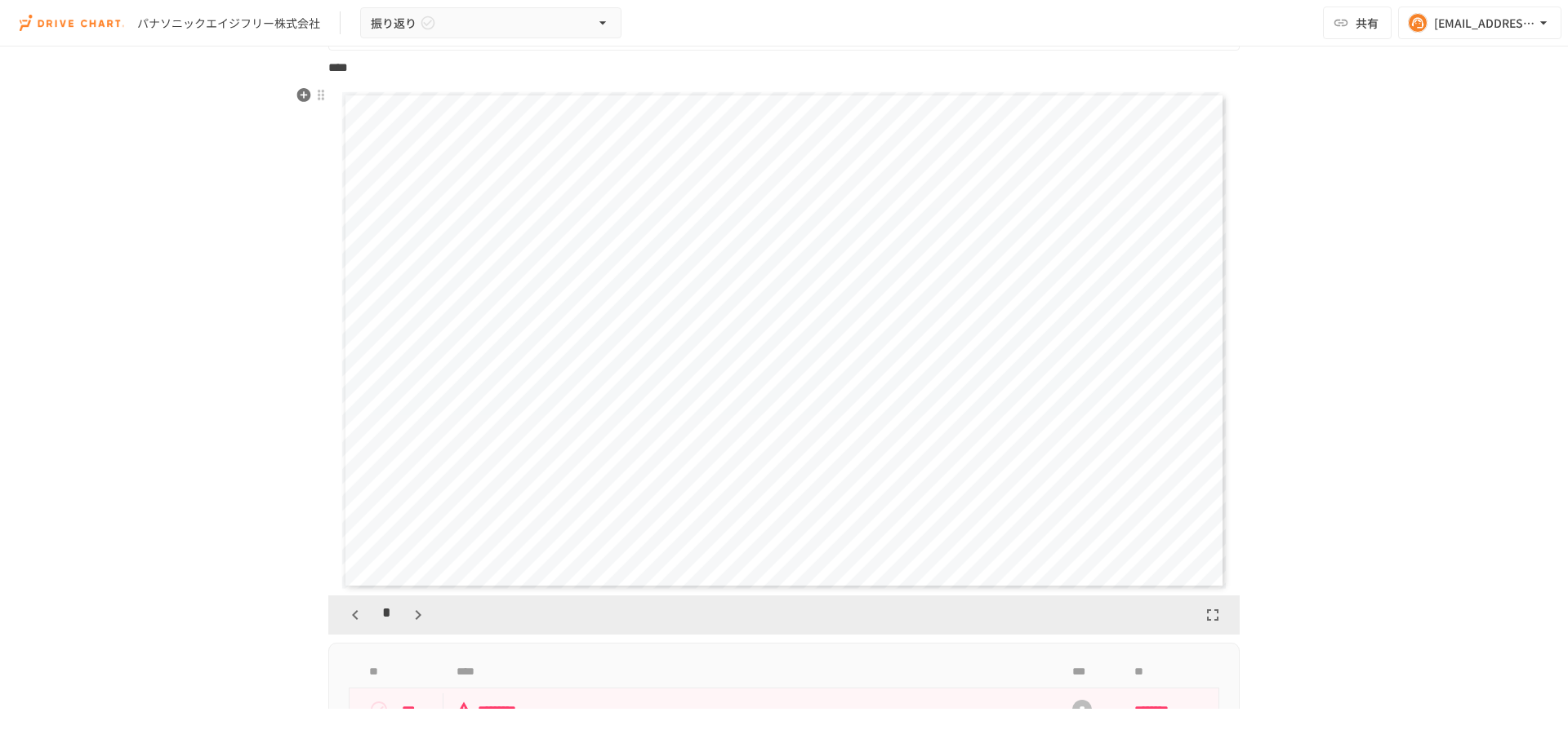
scroll to position [1632, 0]
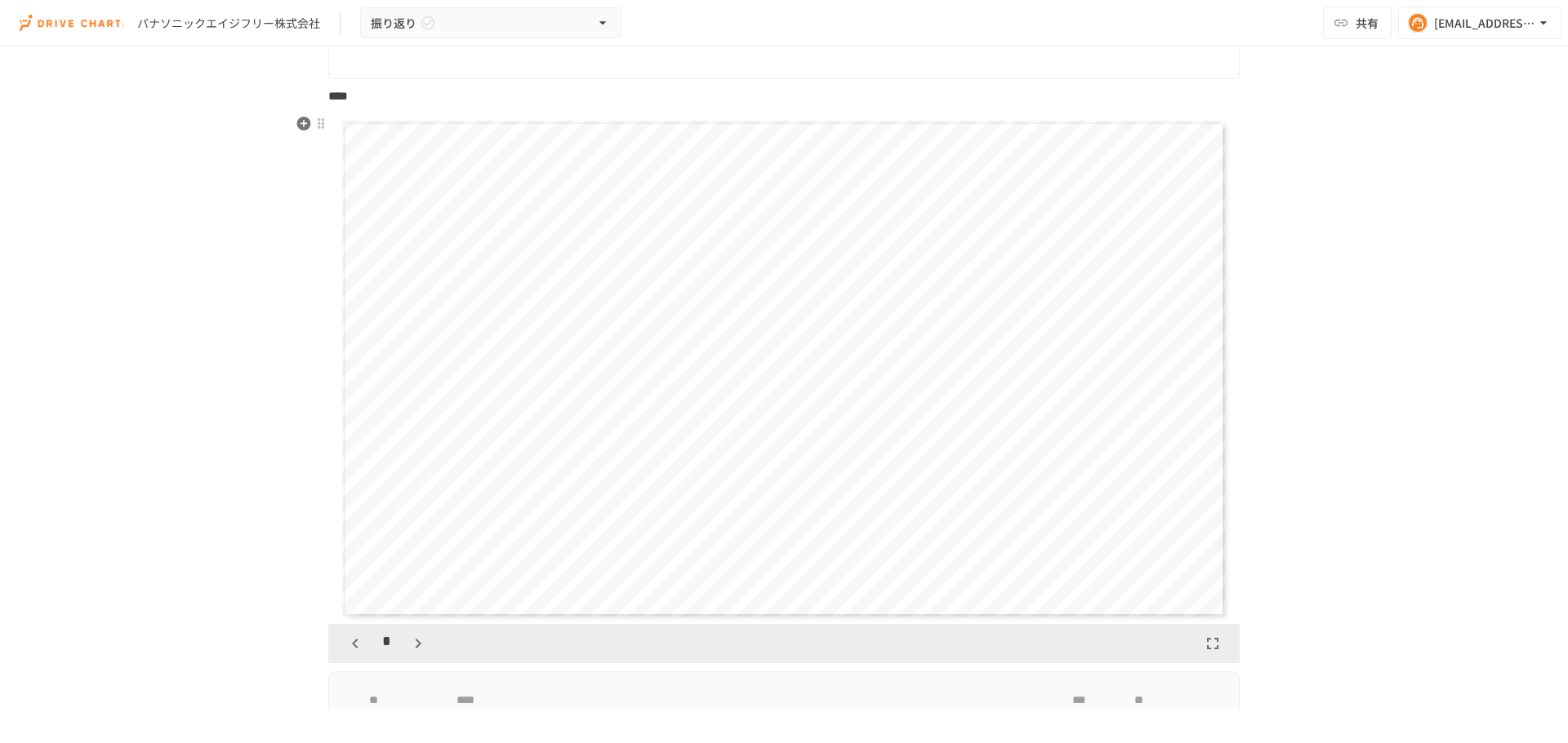
click at [415, 642] on icon "button" at bounding box center [417, 644] width 19 height 19
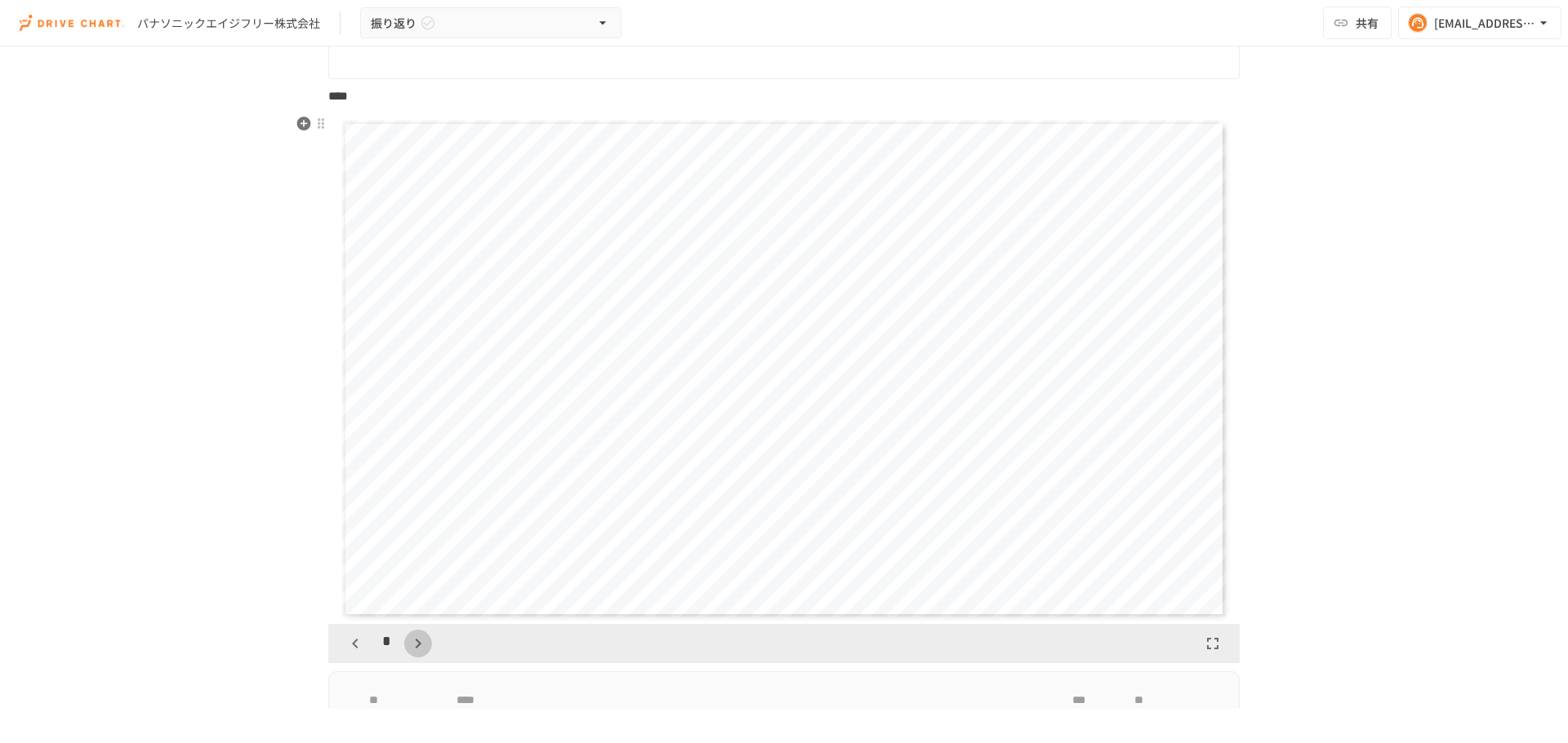
click at [415, 642] on icon "button" at bounding box center [417, 644] width 19 height 19
click at [416, 642] on icon "button" at bounding box center [426, 644] width 19 height 19
click at [427, 644] on icon "button" at bounding box center [426, 644] width 19 height 19
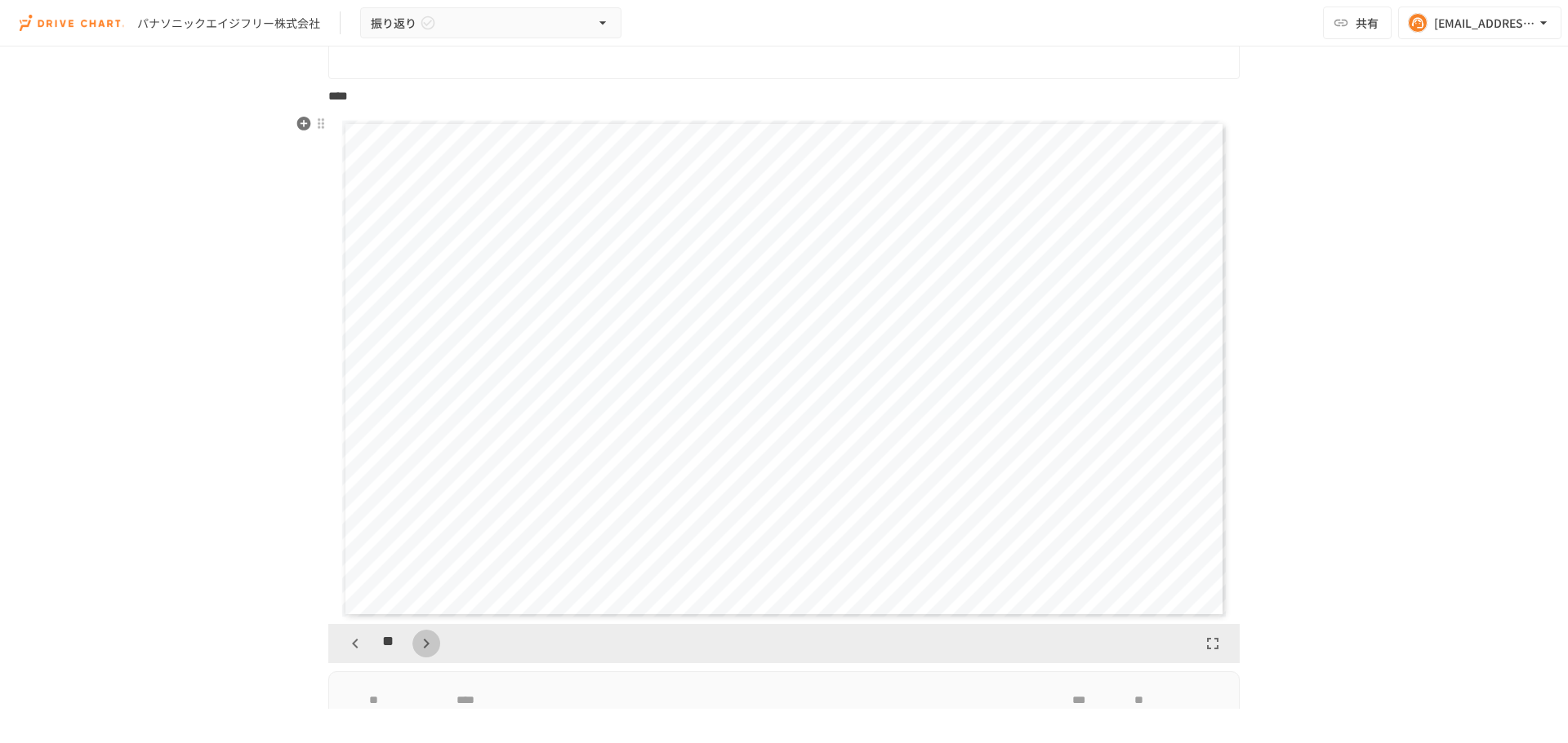
scroll to position [5610, 0]
click at [427, 644] on icon "button" at bounding box center [426, 644] width 19 height 19
click at [356, 644] on icon "button" at bounding box center [355, 644] width 19 height 19
click at [428, 640] on icon "button" at bounding box center [426, 644] width 19 height 19
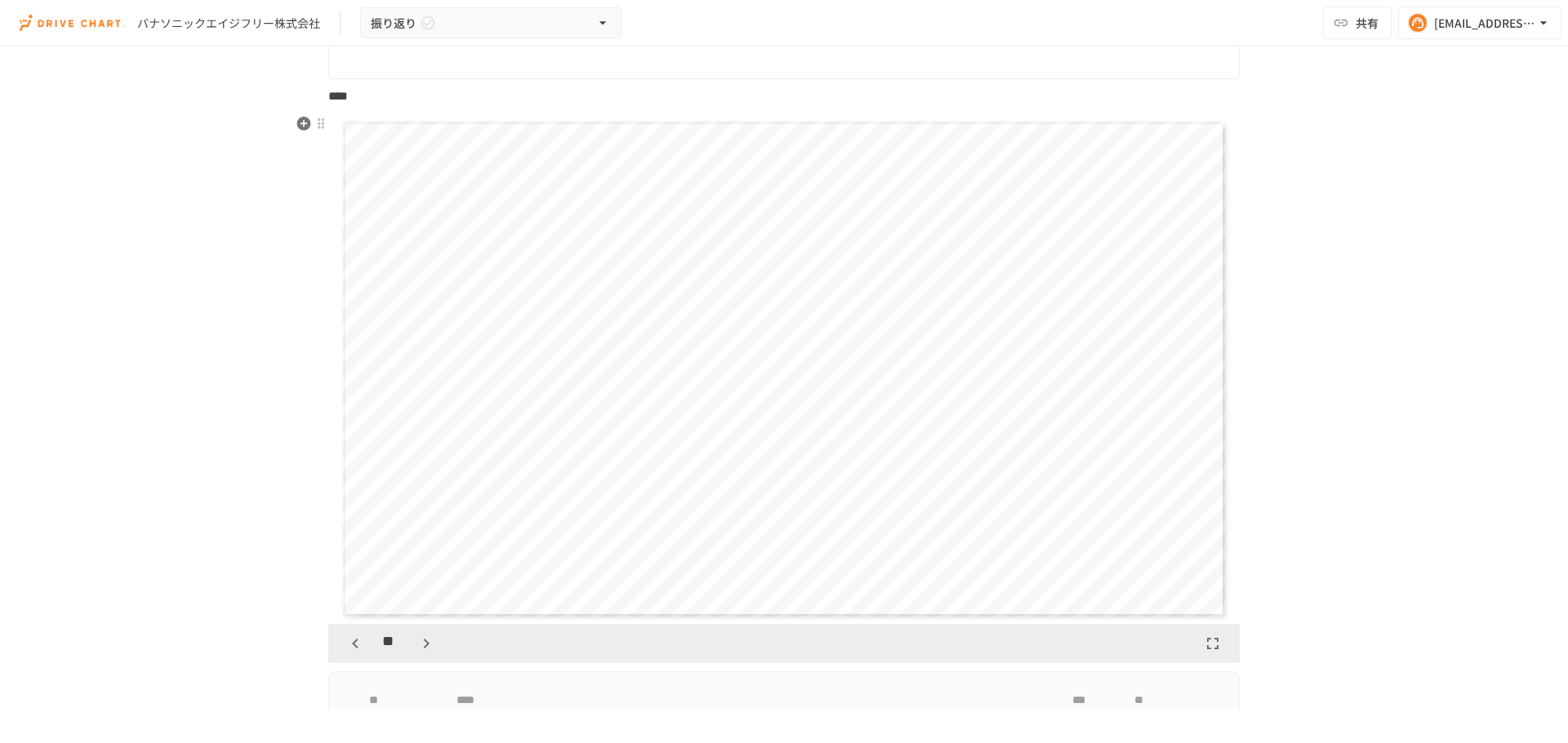
click at [428, 640] on icon "button" at bounding box center [426, 644] width 19 height 19
click at [421, 644] on icon "button" at bounding box center [426, 644] width 19 height 19
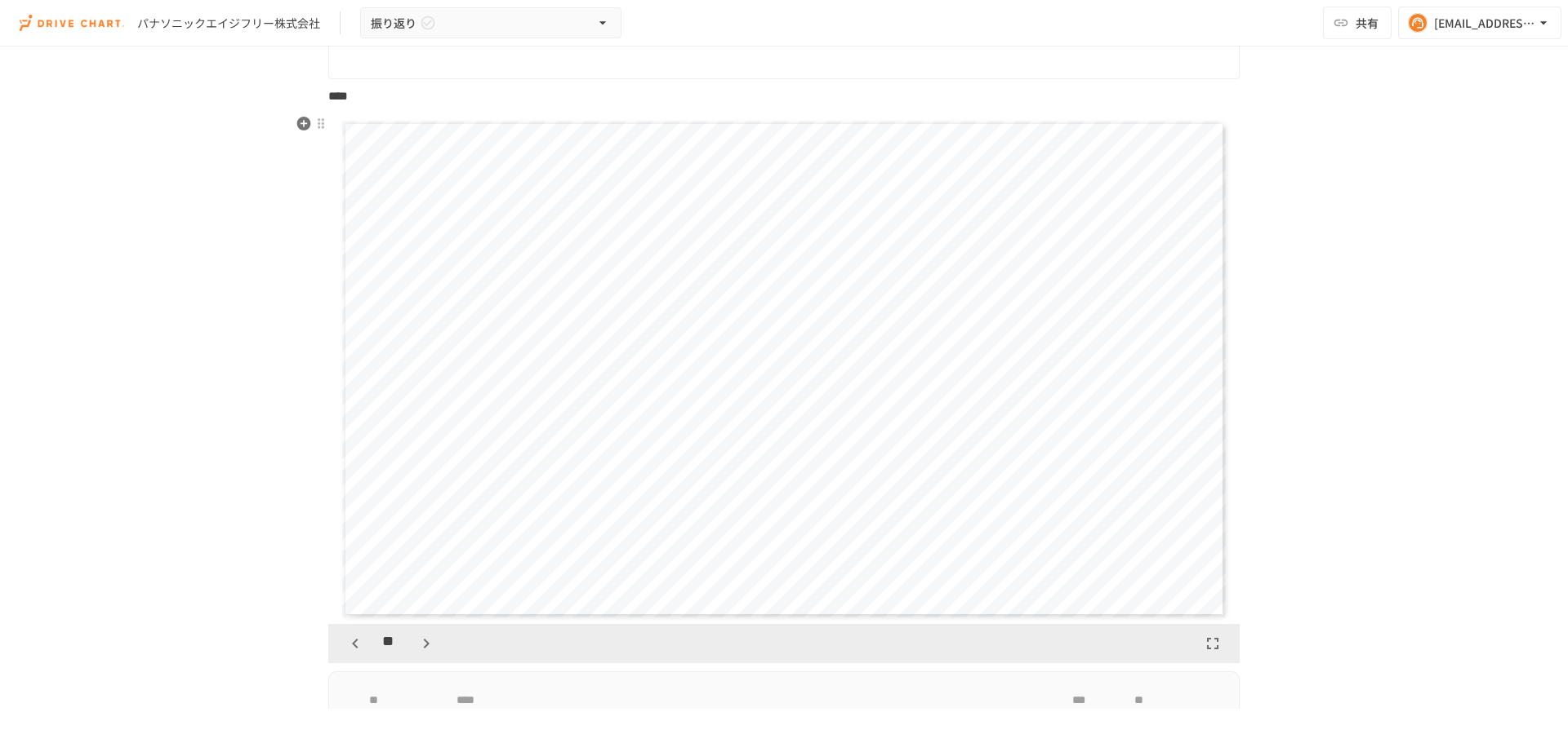
click at [421, 644] on icon "button" at bounding box center [426, 644] width 19 height 19
click at [417, 644] on icon "button" at bounding box center [426, 644] width 19 height 19
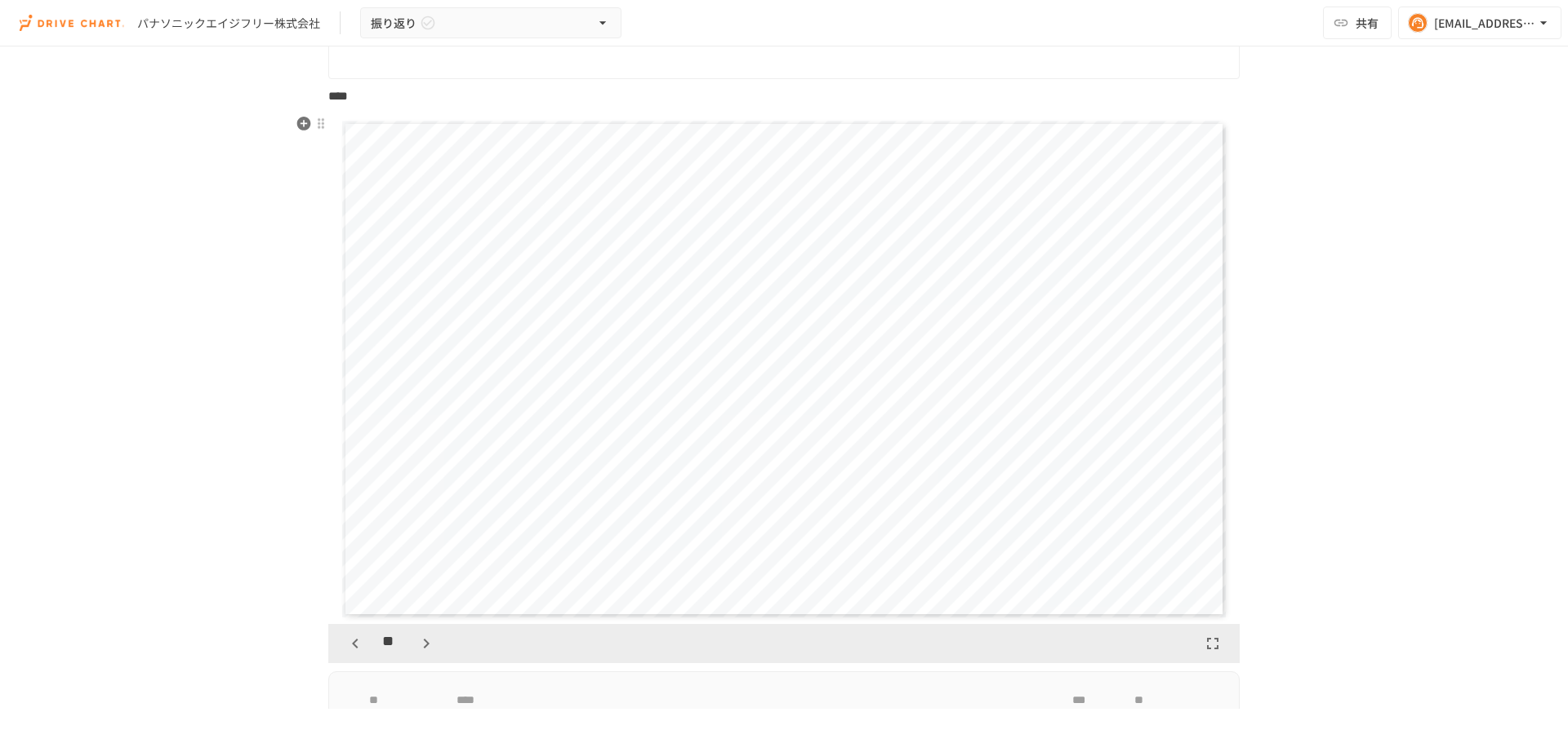
scroll to position [9180, 0]
click at [417, 644] on icon "button" at bounding box center [426, 644] width 19 height 19
click at [429, 643] on icon "button" at bounding box center [426, 644] width 19 height 19
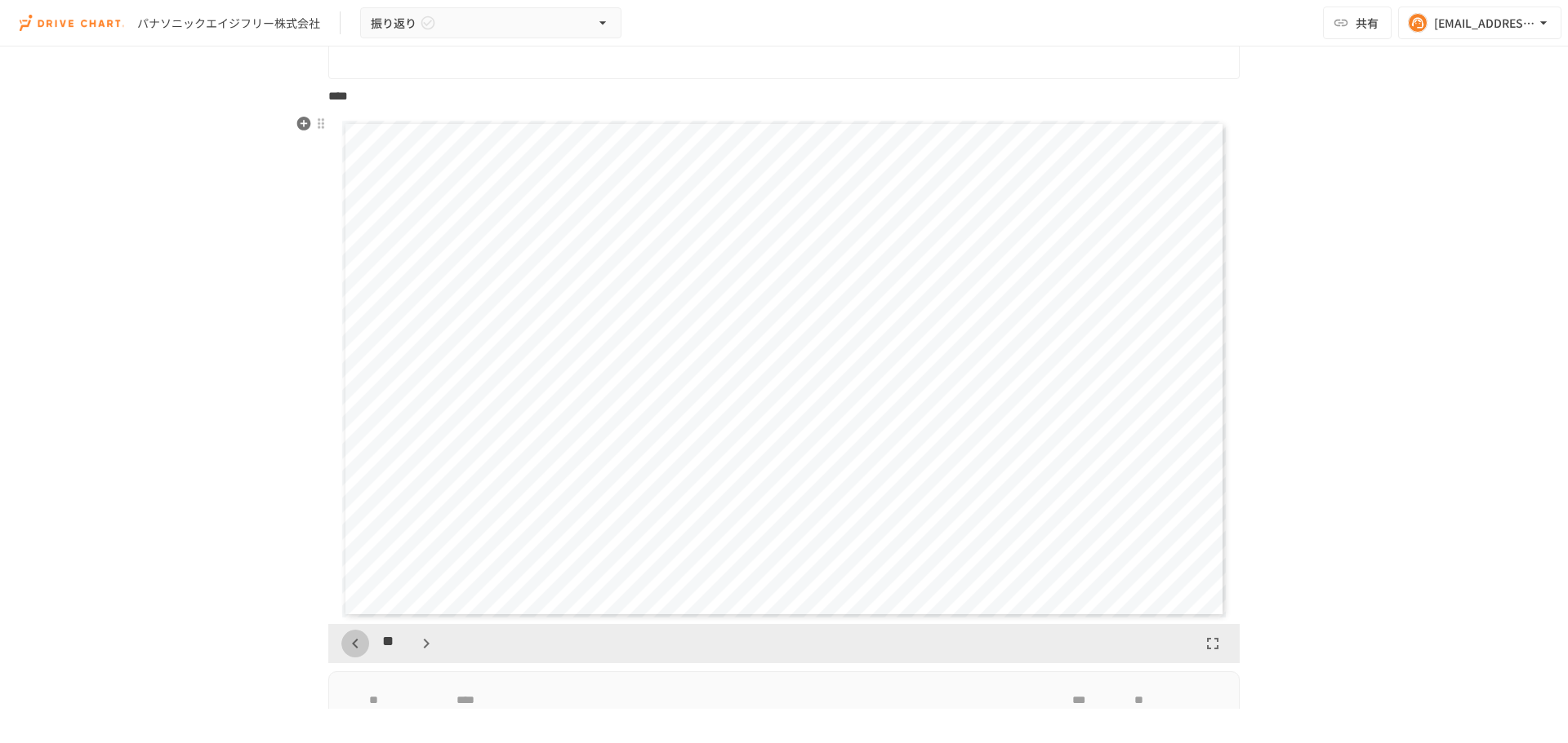
click at [352, 644] on icon "button" at bounding box center [355, 644] width 19 height 19
click at [419, 644] on icon "button" at bounding box center [426, 644] width 19 height 19
click at [421, 642] on icon "button" at bounding box center [426, 644] width 19 height 19
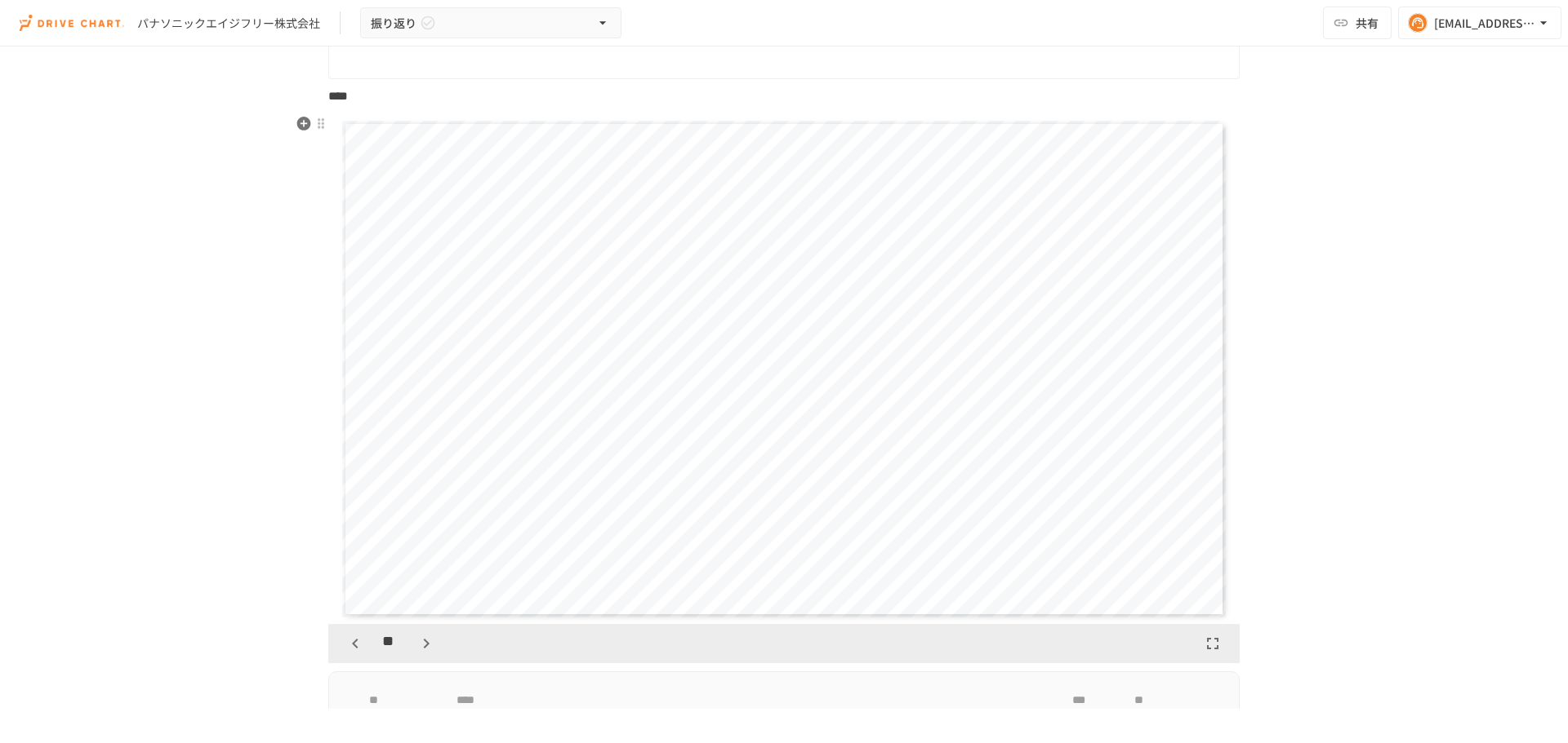
scroll to position [10710, 0]
click at [418, 643] on icon "button" at bounding box center [426, 644] width 19 height 19
click at [346, 640] on icon "button" at bounding box center [355, 644] width 19 height 19
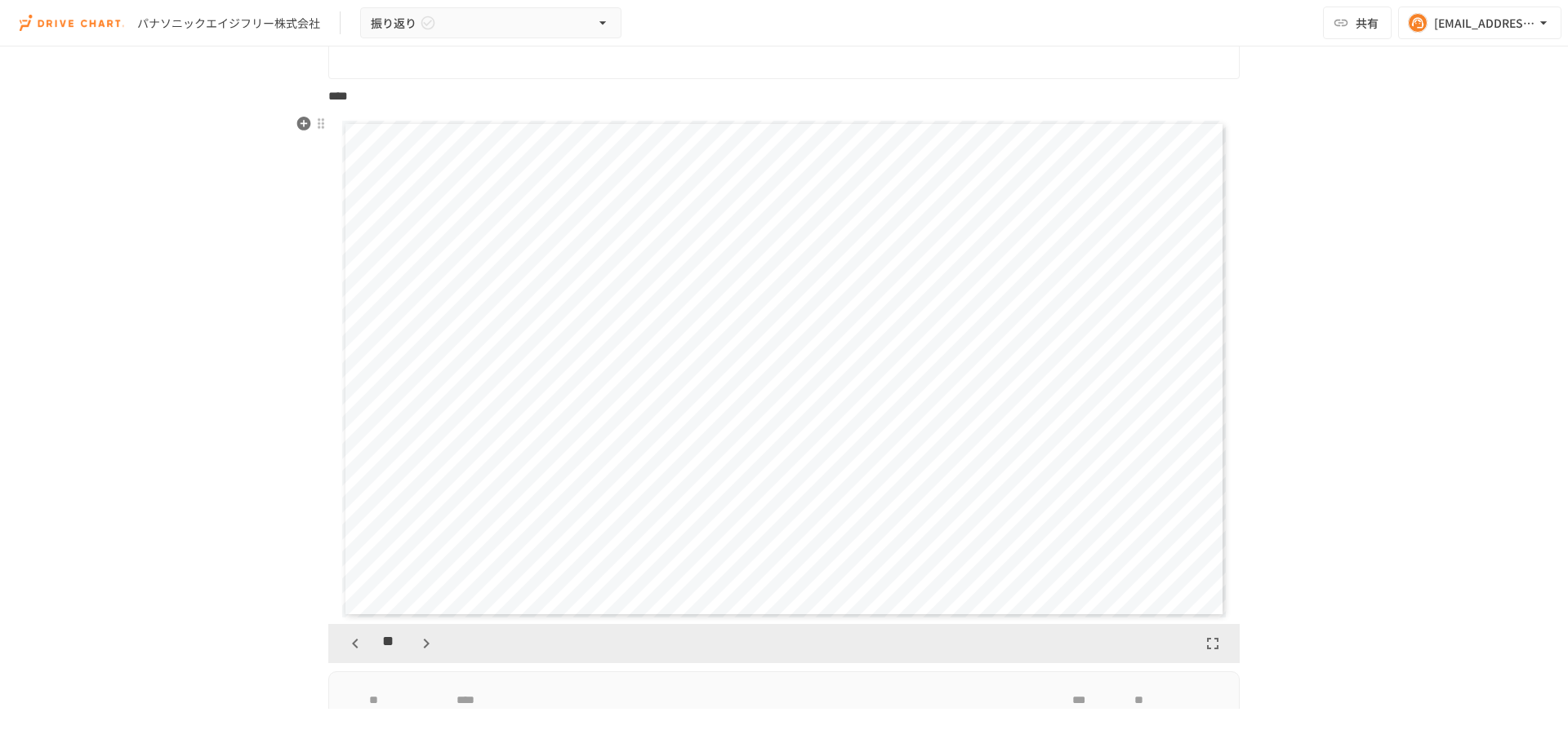
click at [345, 640] on icon "button" at bounding box center [355, 644] width 19 height 19
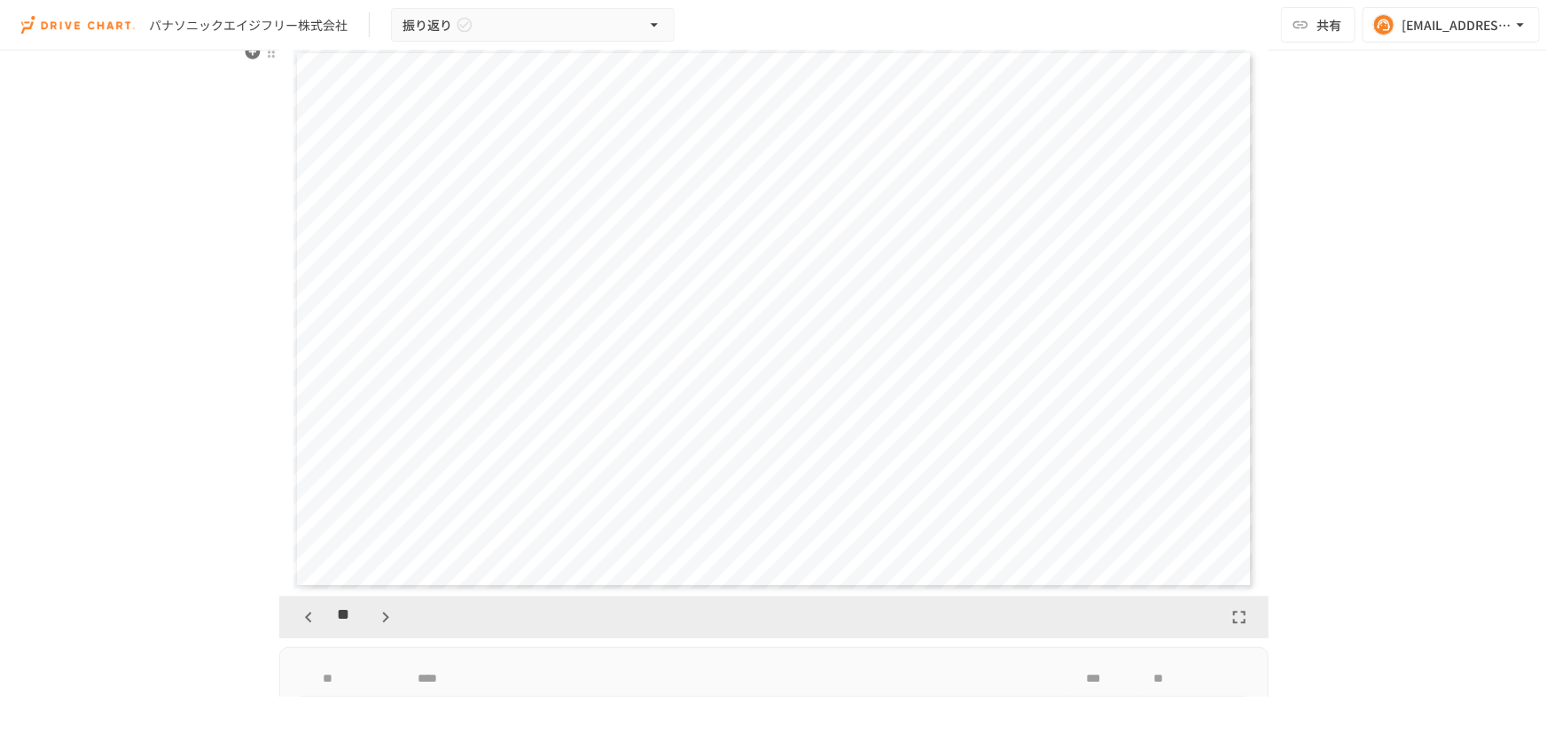
scroll to position [1928, 0]
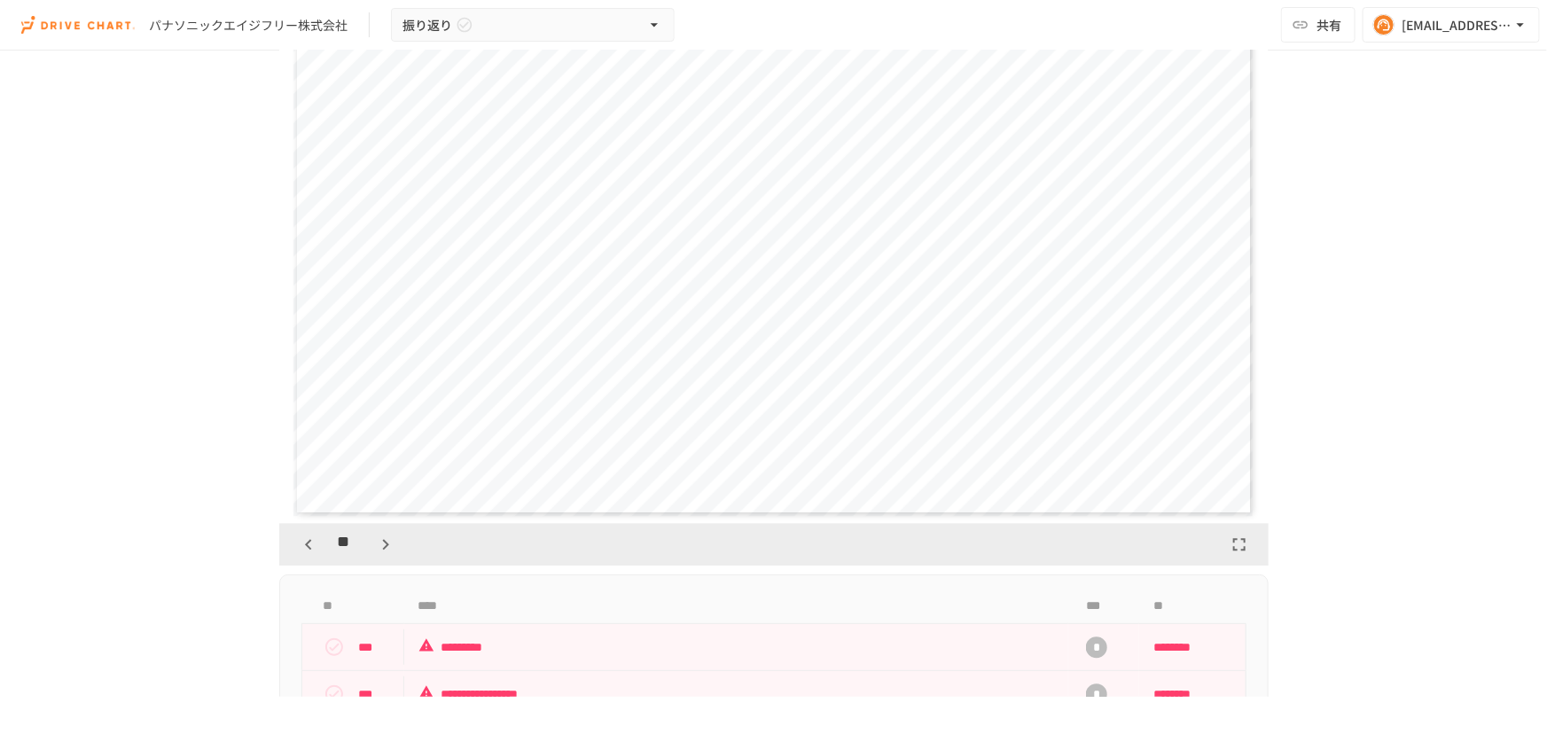
click at [375, 542] on icon "button" at bounding box center [385, 544] width 21 height 21
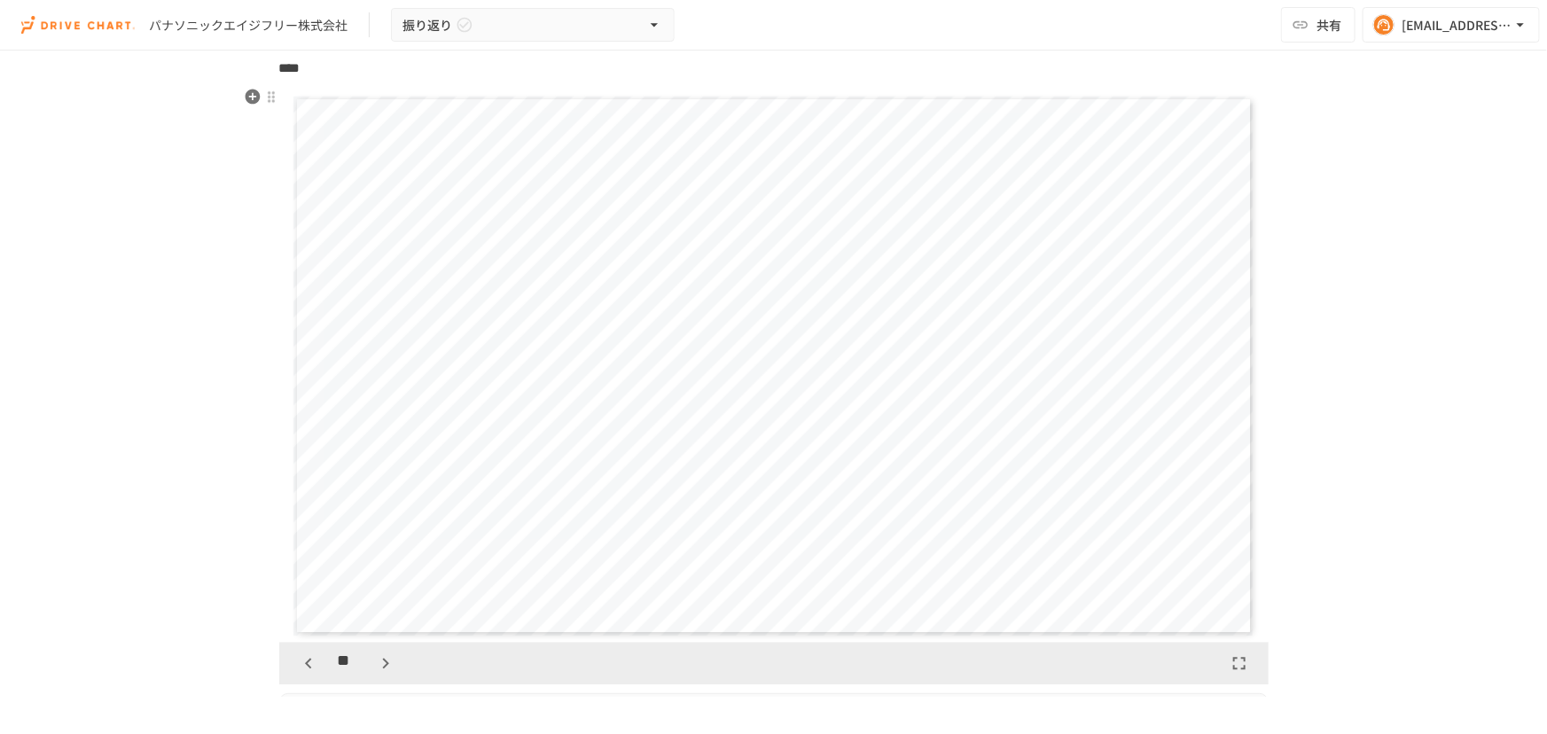
scroll to position [1847, 0]
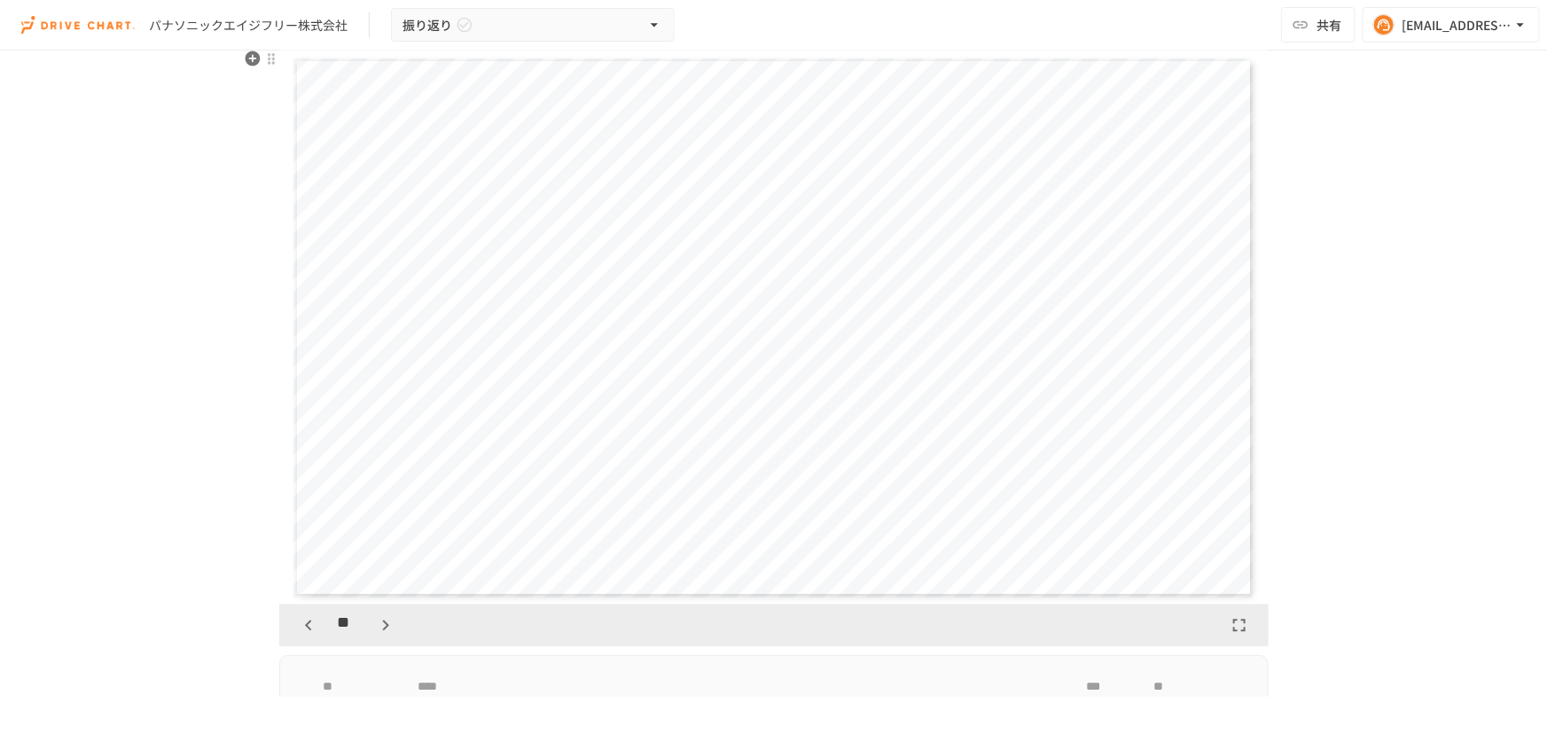
click at [305, 620] on icon "button" at bounding box center [308, 625] width 6 height 11
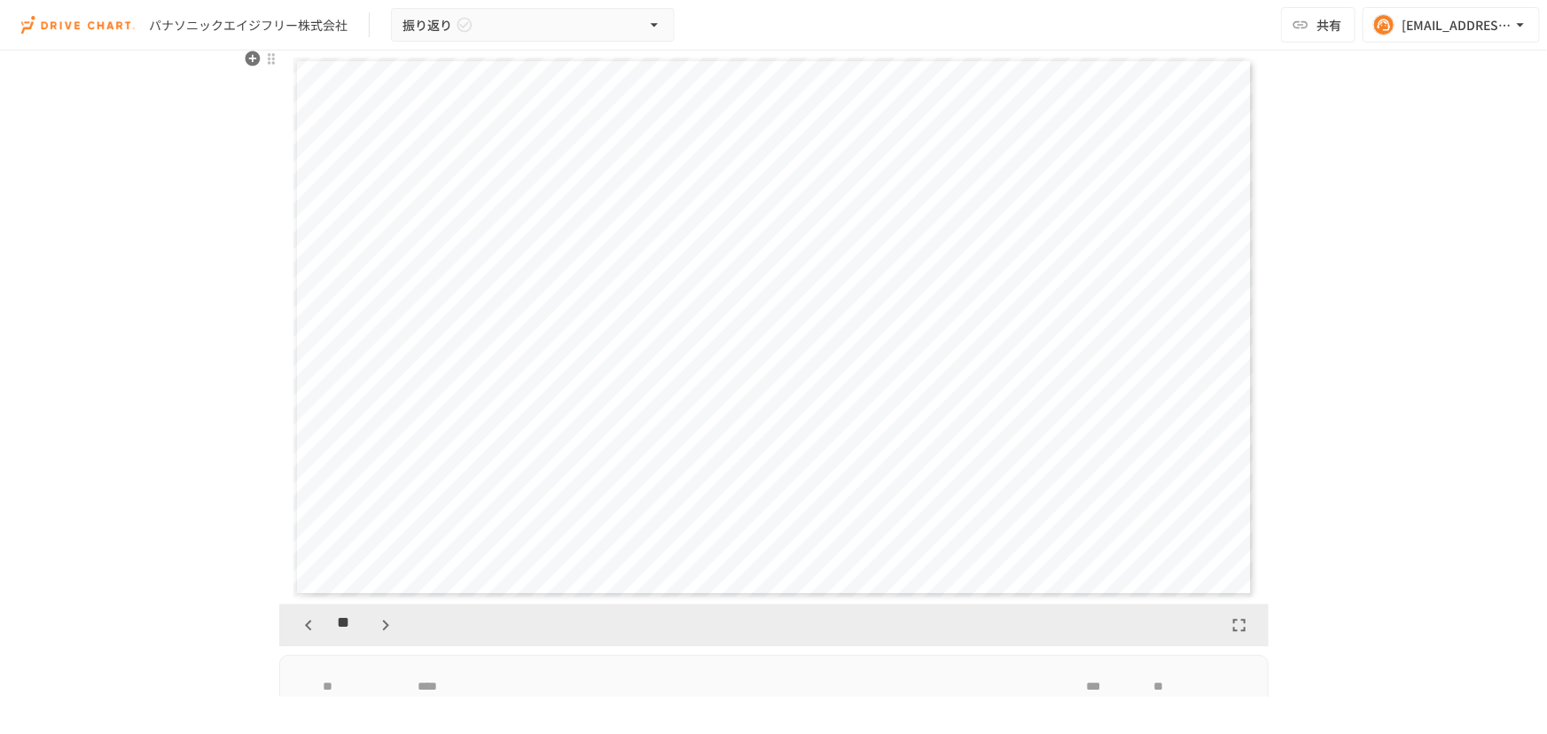
click at [305, 620] on icon "button" at bounding box center [308, 625] width 6 height 11
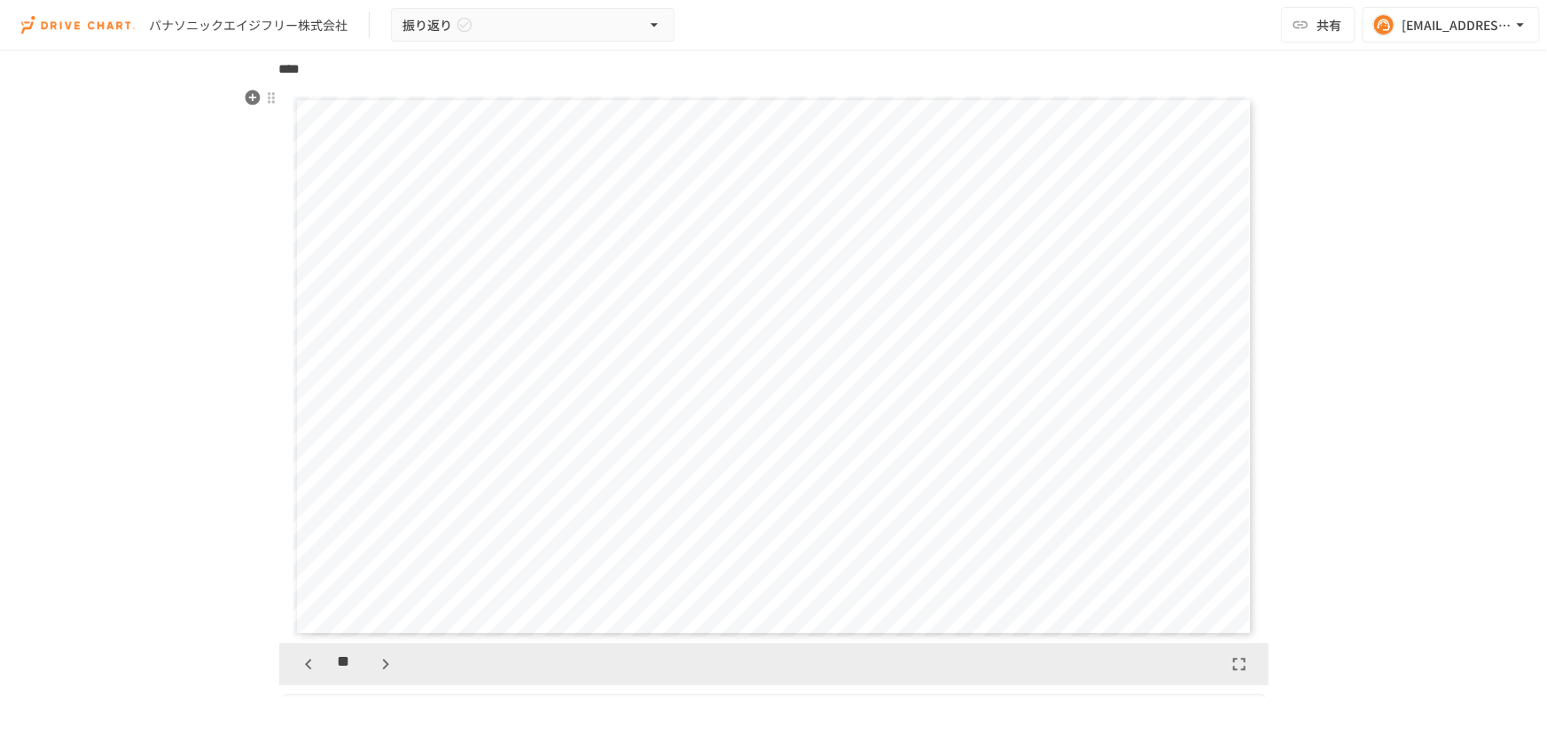
scroll to position [1847, 0]
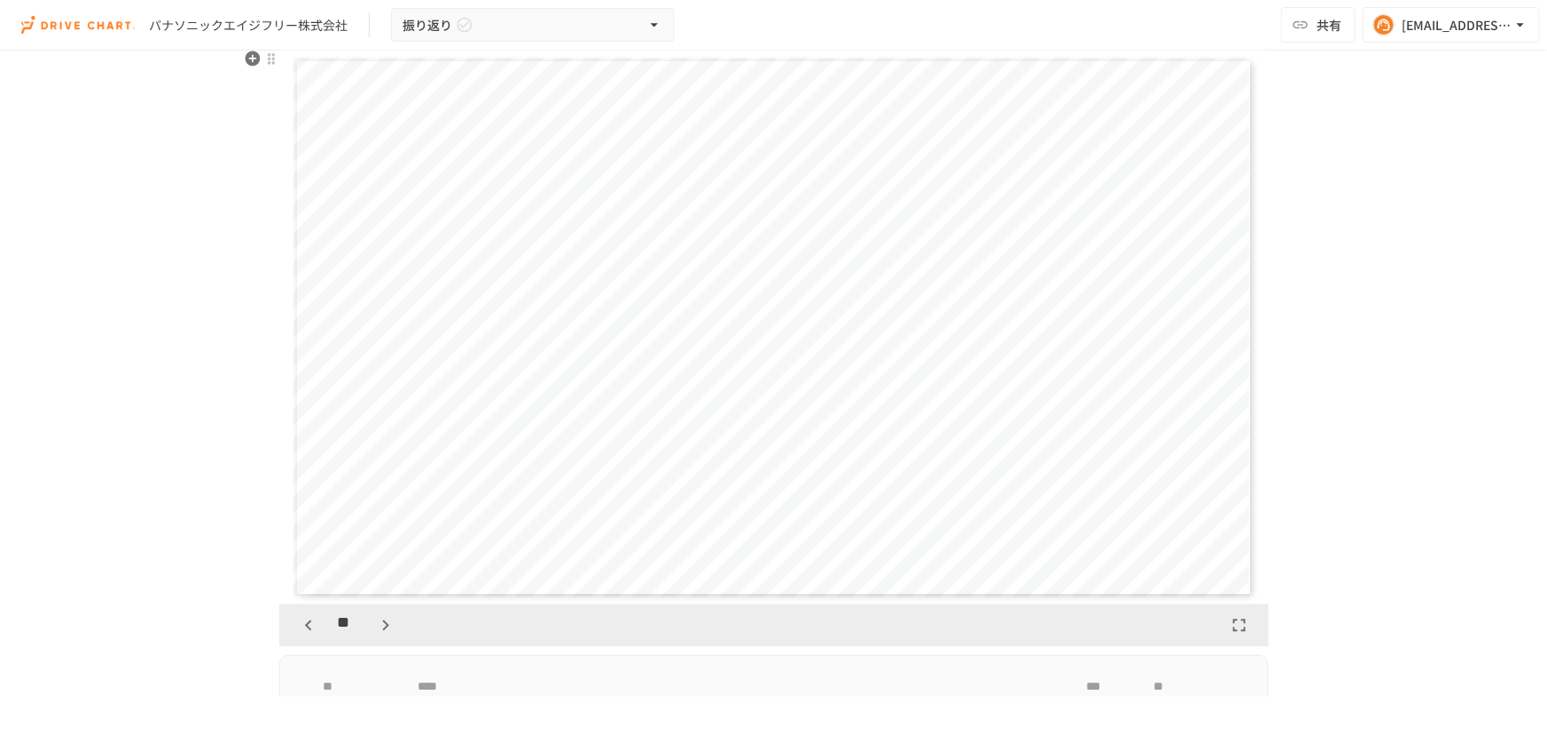
click at [379, 622] on icon "button" at bounding box center [385, 624] width 21 height 21
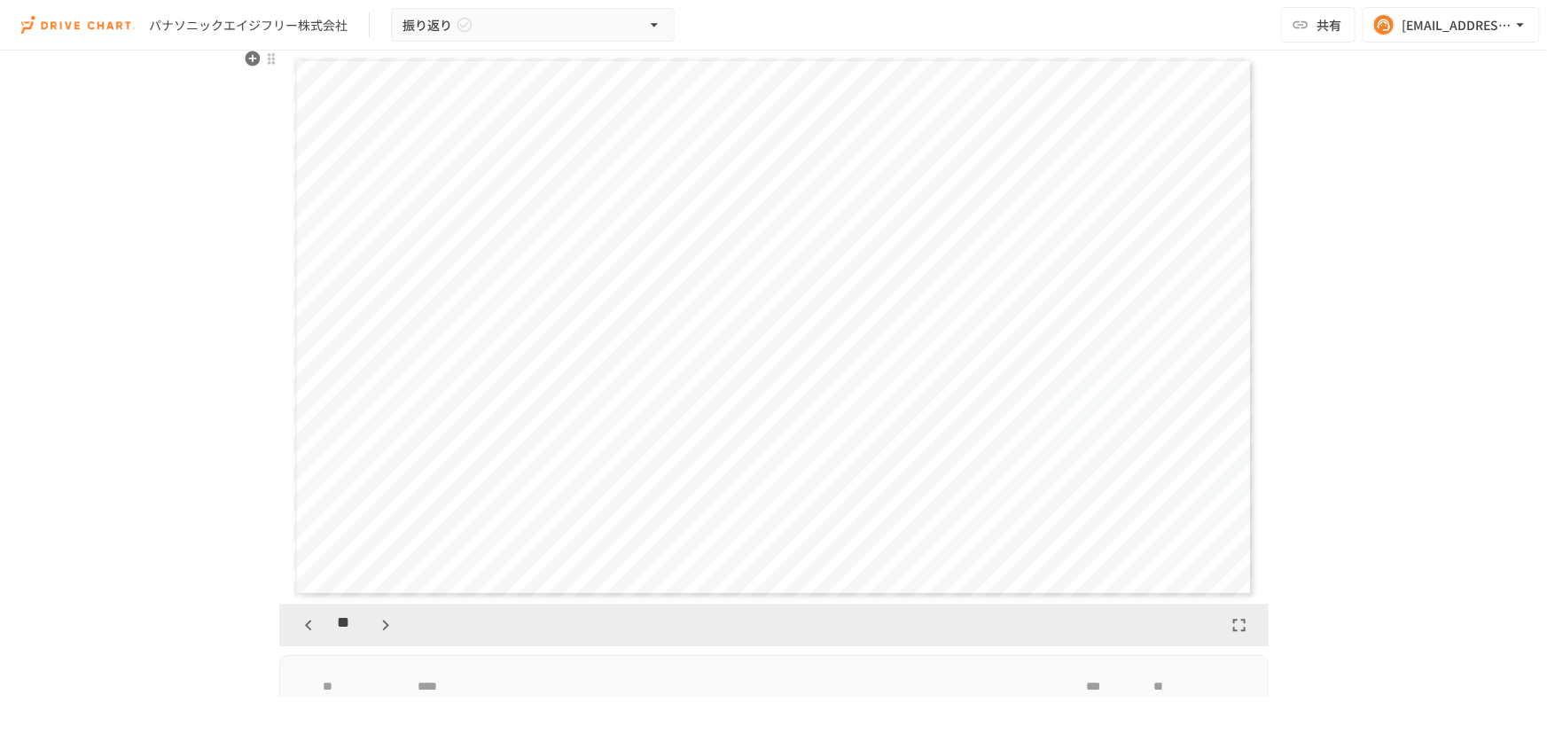
click at [375, 629] on icon "button" at bounding box center [385, 624] width 21 height 21
click at [305, 620] on icon "button" at bounding box center [308, 625] width 6 height 11
click at [306, 620] on icon "button" at bounding box center [308, 624] width 21 height 21
